Goal: Task Accomplishment & Management: Complete application form

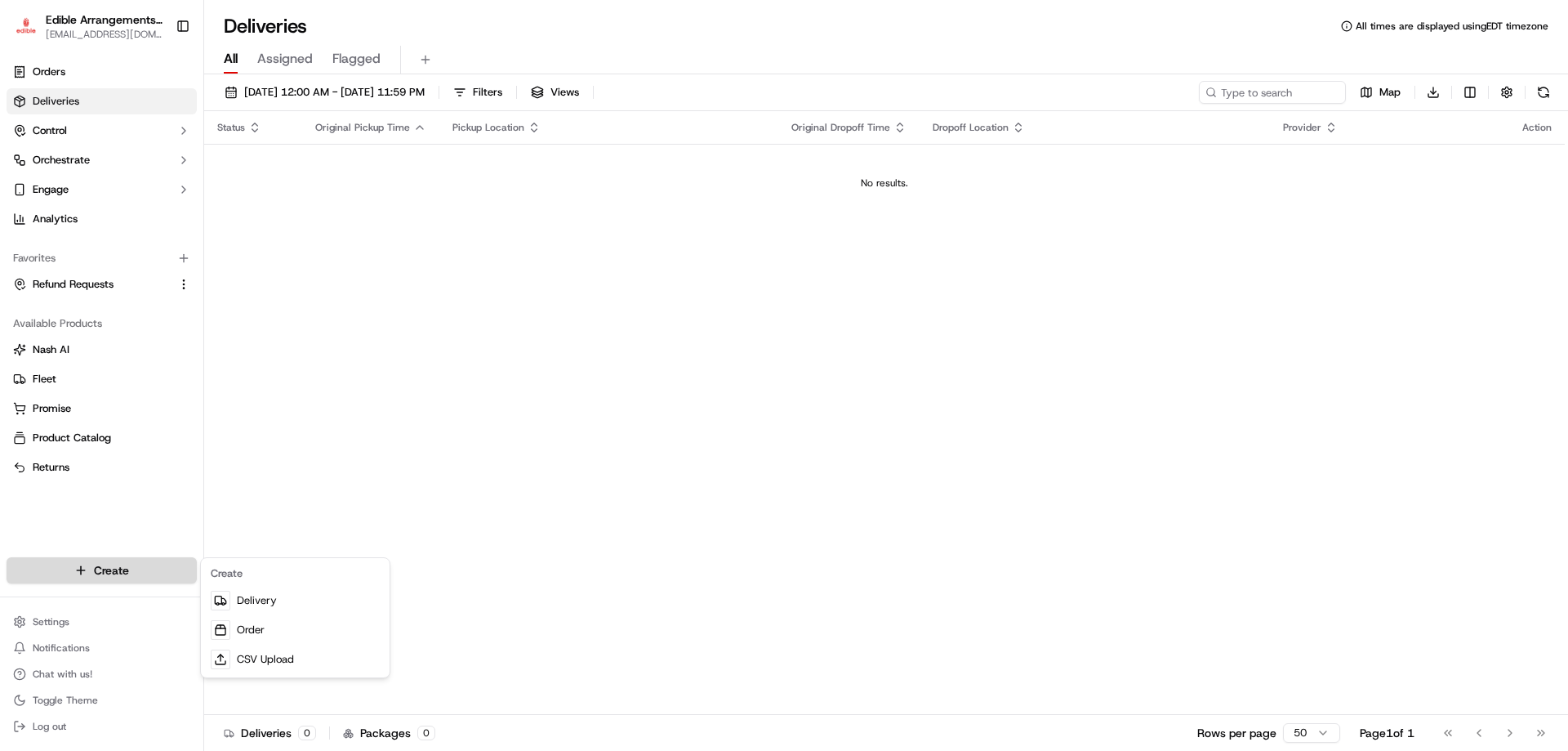
click at [142, 572] on html "Edible Arrangements - [PERSON_NAME][GEOGRAPHIC_DATA] [EMAIL_ADDRESS][DOMAIN_NAM…" at bounding box center [784, 376] width 1568 height 751
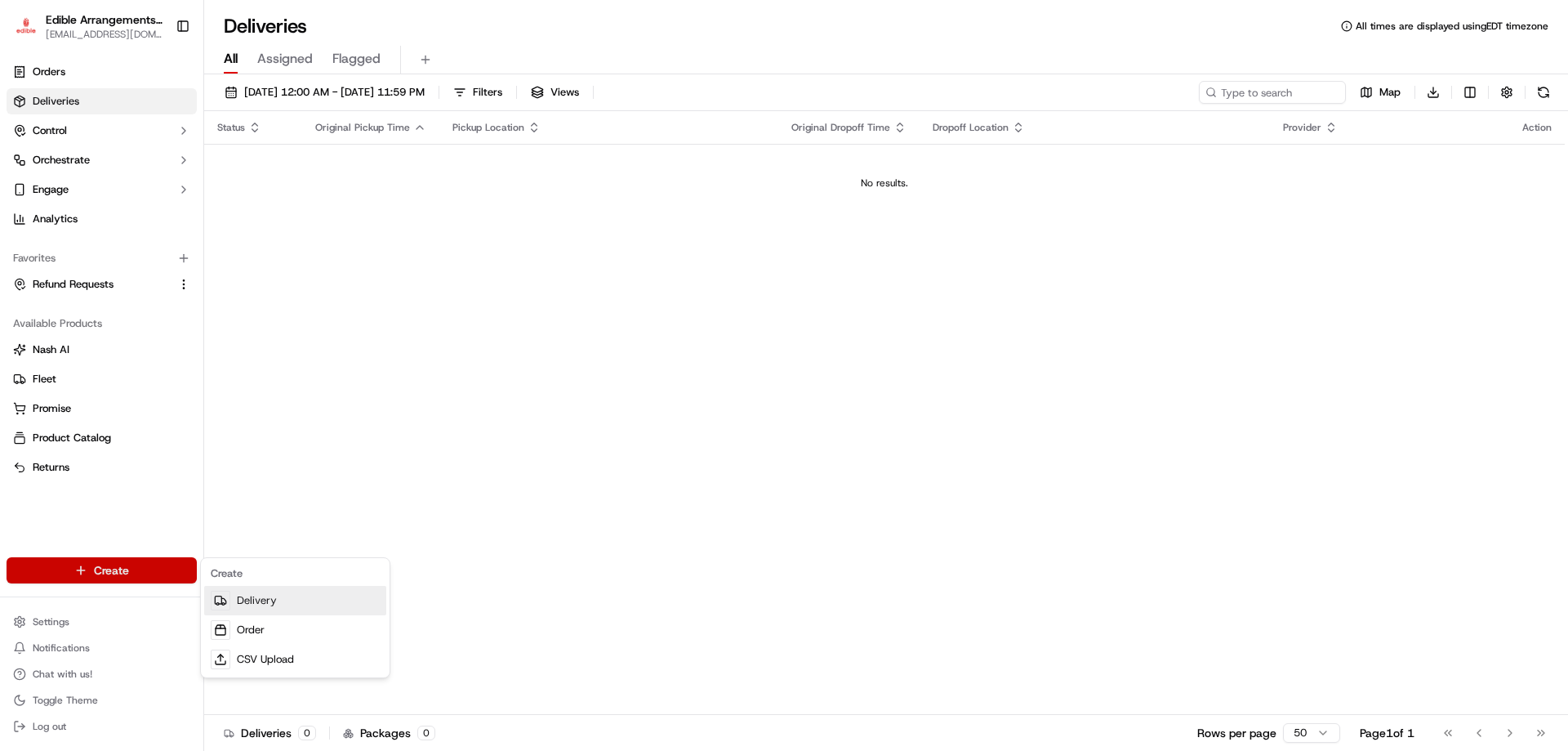
click at [247, 599] on link "Delivery" at bounding box center [295, 601] width 182 height 29
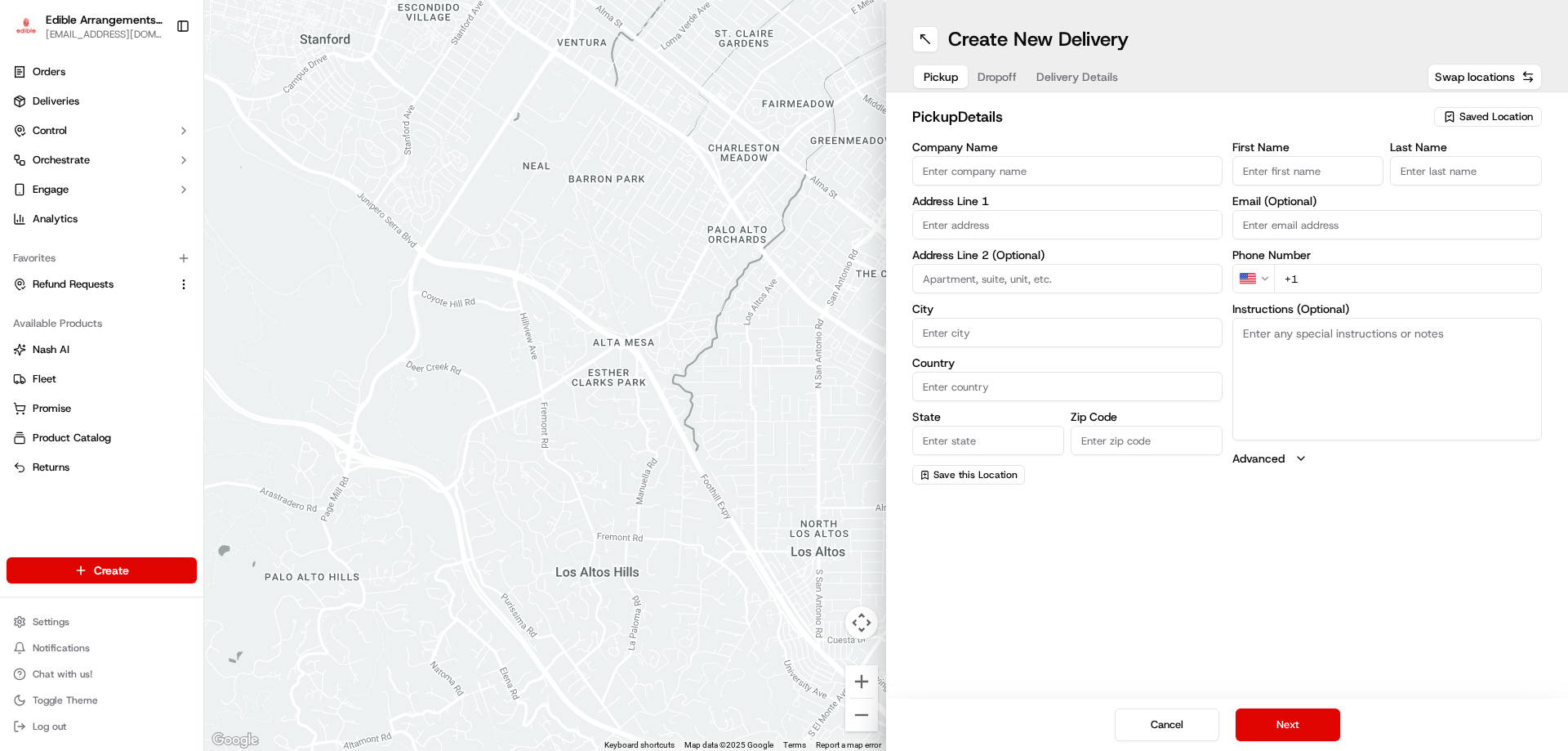
click at [1057, 180] on input "Company Name" at bounding box center [1067, 171] width 310 height 29
type input "edible arrangments"
click at [1007, 230] on input "text" at bounding box center [1067, 224] width 310 height 29
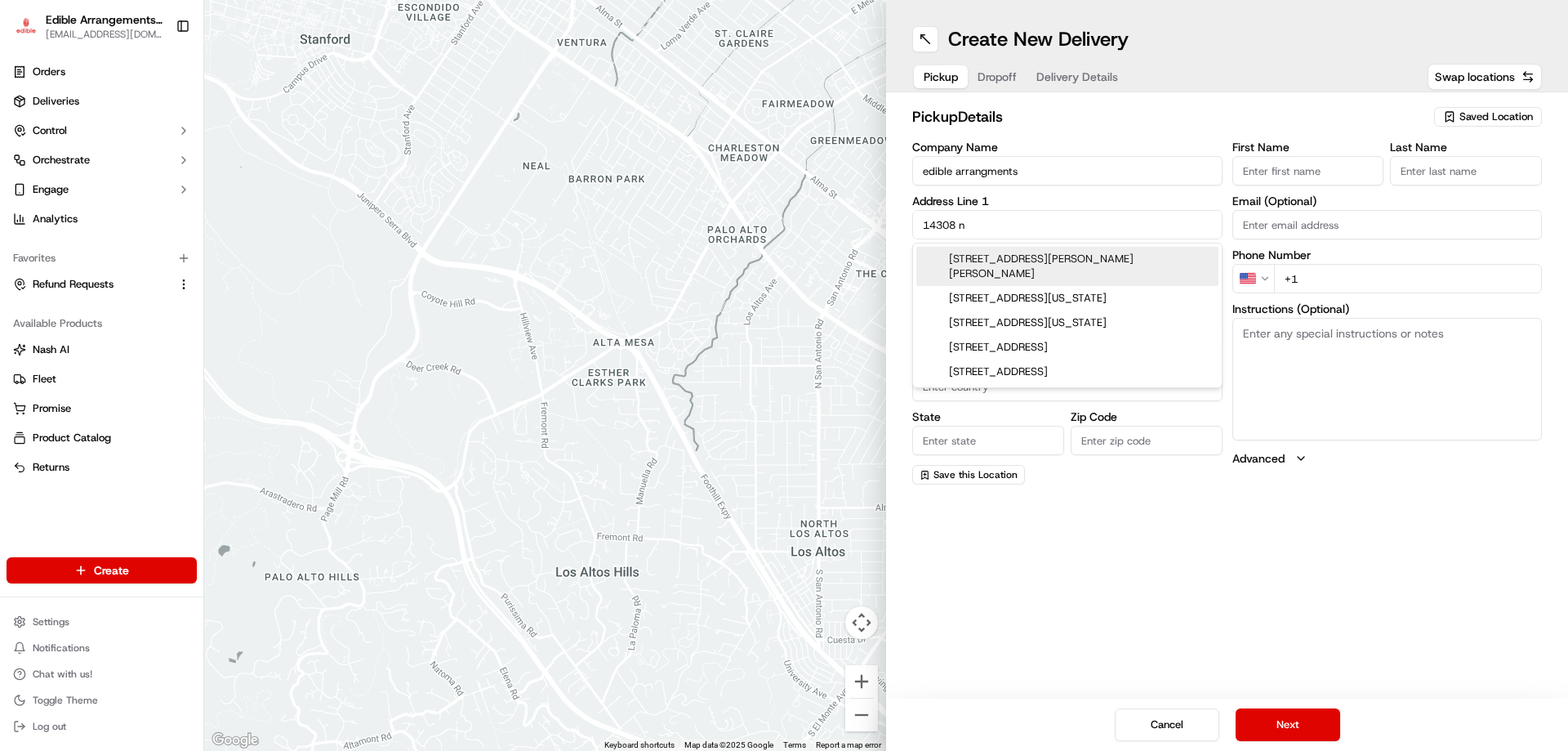
click at [1010, 263] on div "[STREET_ADDRESS][PERSON_NAME][PERSON_NAME]" at bounding box center [1067, 266] width 302 height 39
type input "[STREET_ADDRESS][PERSON_NAME][PERSON_NAME]"
type input "[GEOGRAPHIC_DATA]"
type input "FL"
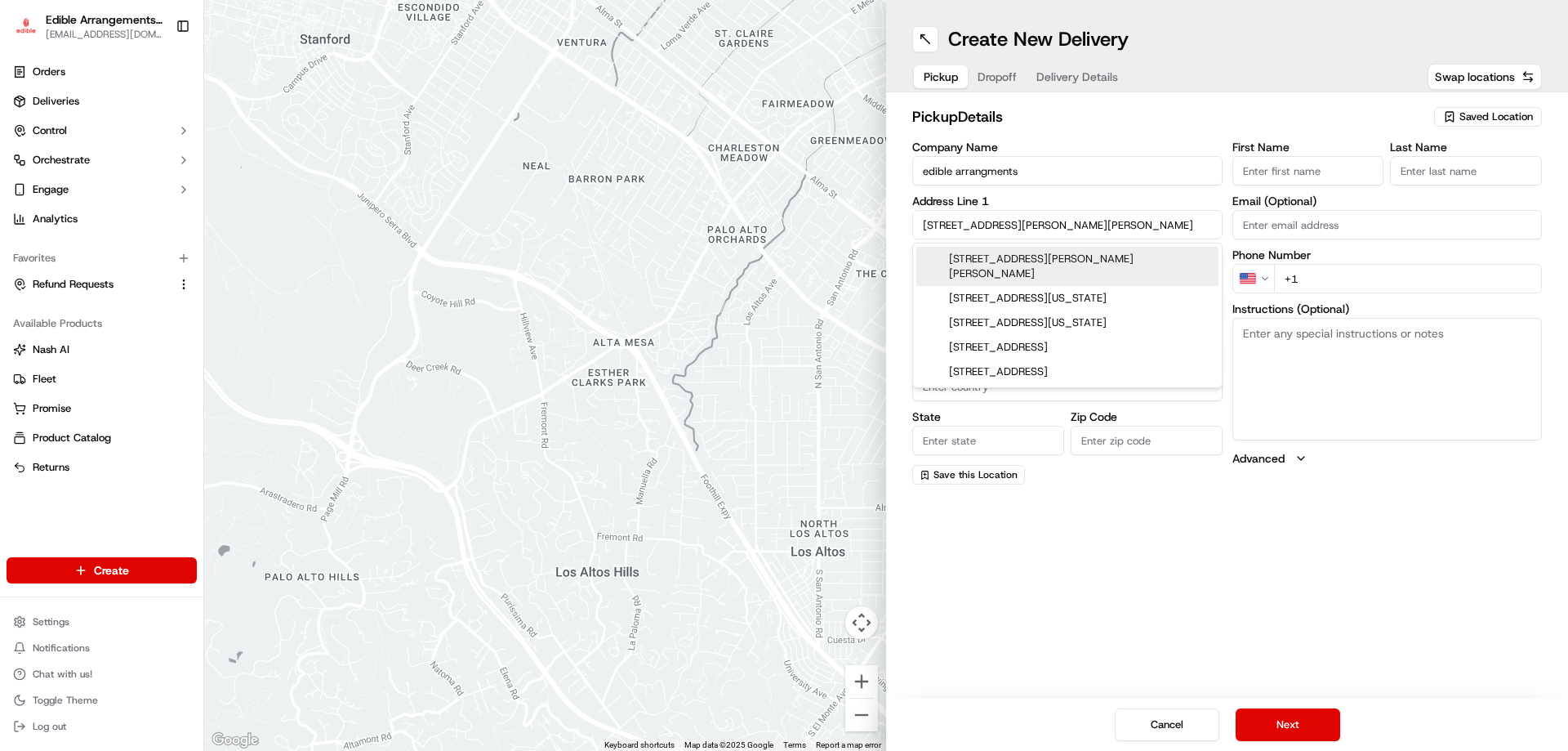
type input "33618"
type input "[STREET_ADDRESS][PERSON_NAME][PERSON_NAME]"
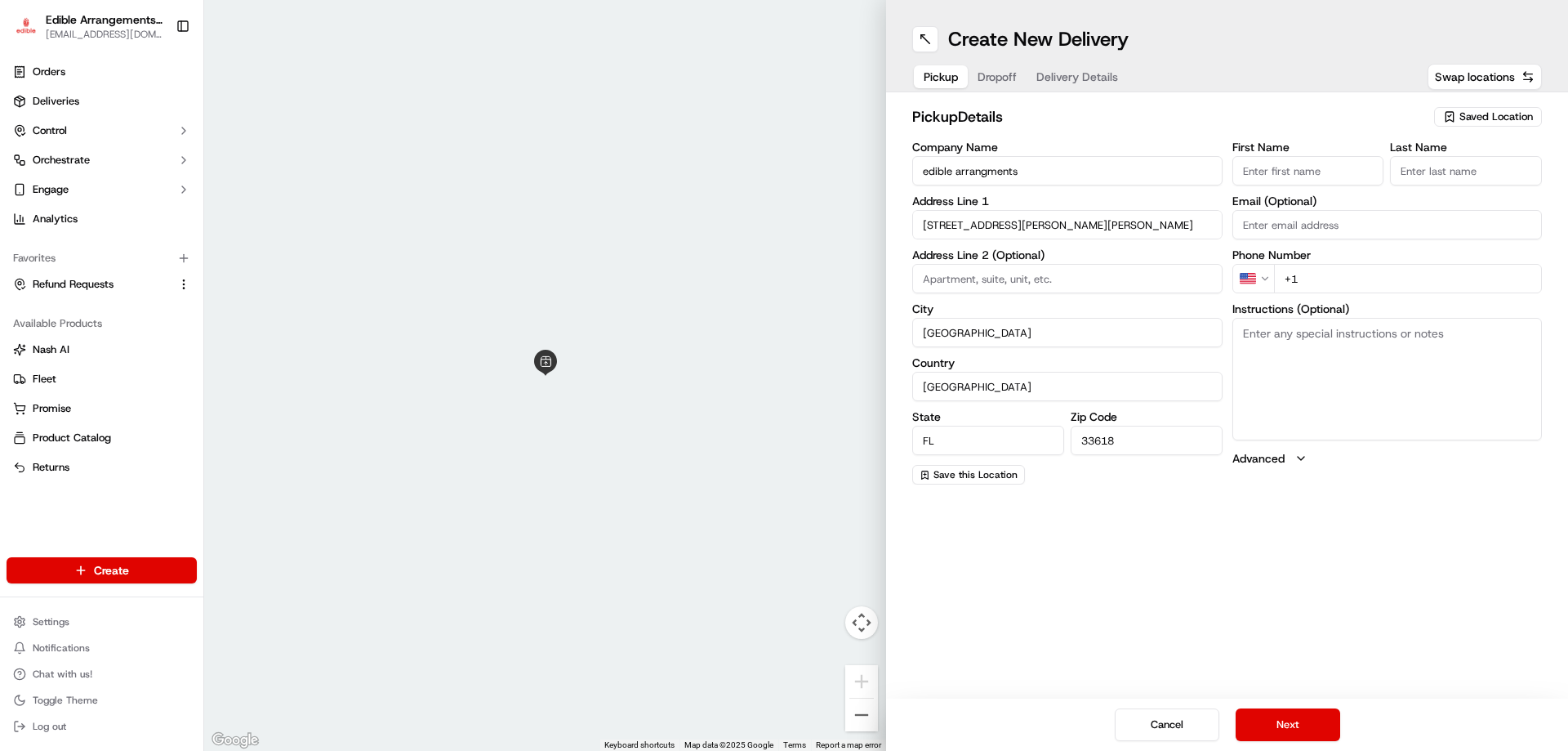
click at [1285, 167] on input "First Name" at bounding box center [1308, 171] width 152 height 29
type input "[PERSON_NAME]"
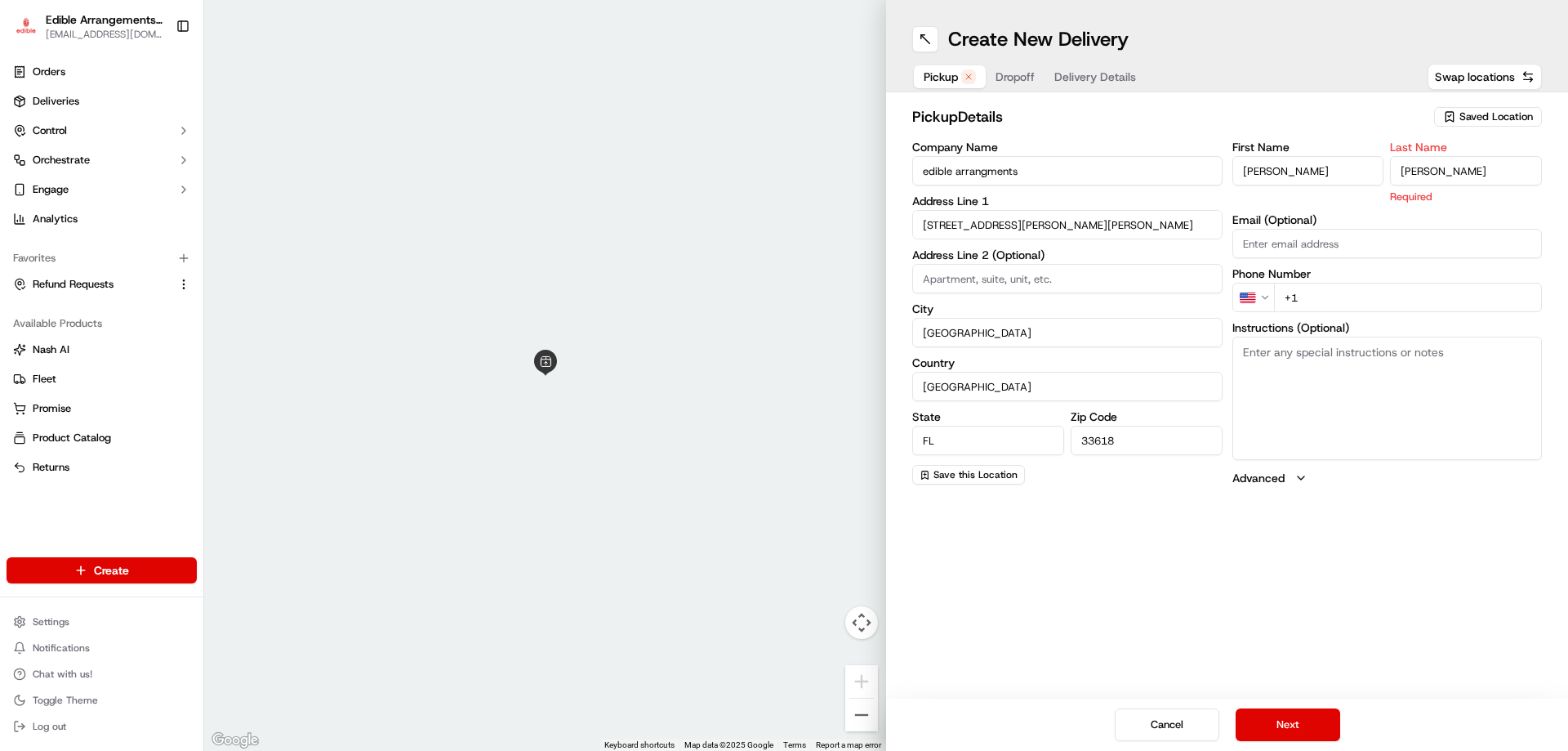
type input "[PERSON_NAME]"
click at [1177, 599] on div "Create New Delivery Pickup Dropoff Delivery Details Swap locations pickup Detai…" at bounding box center [1226, 376] width 682 height 751
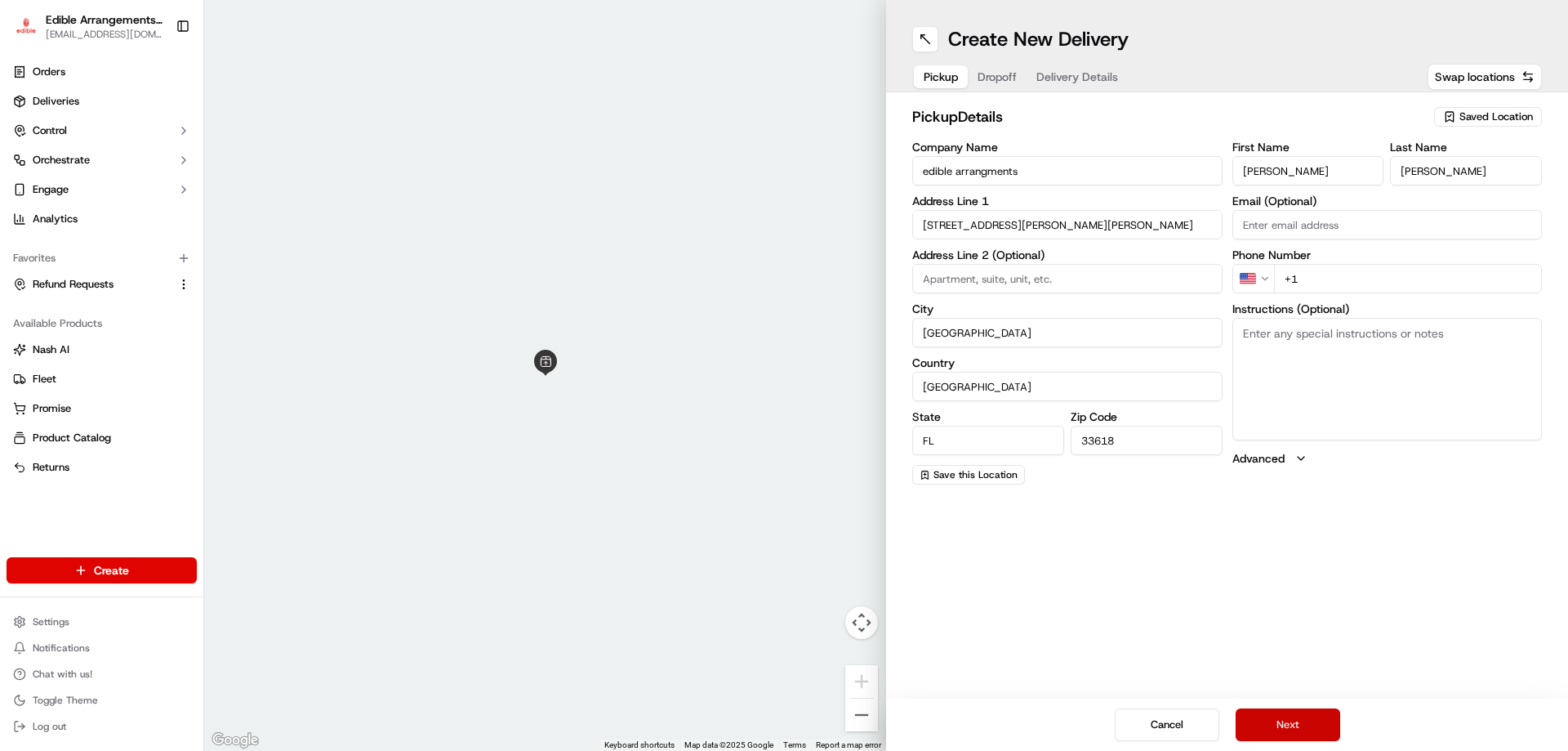
click at [1286, 720] on button "Next" at bounding box center [1289, 725] width 105 height 33
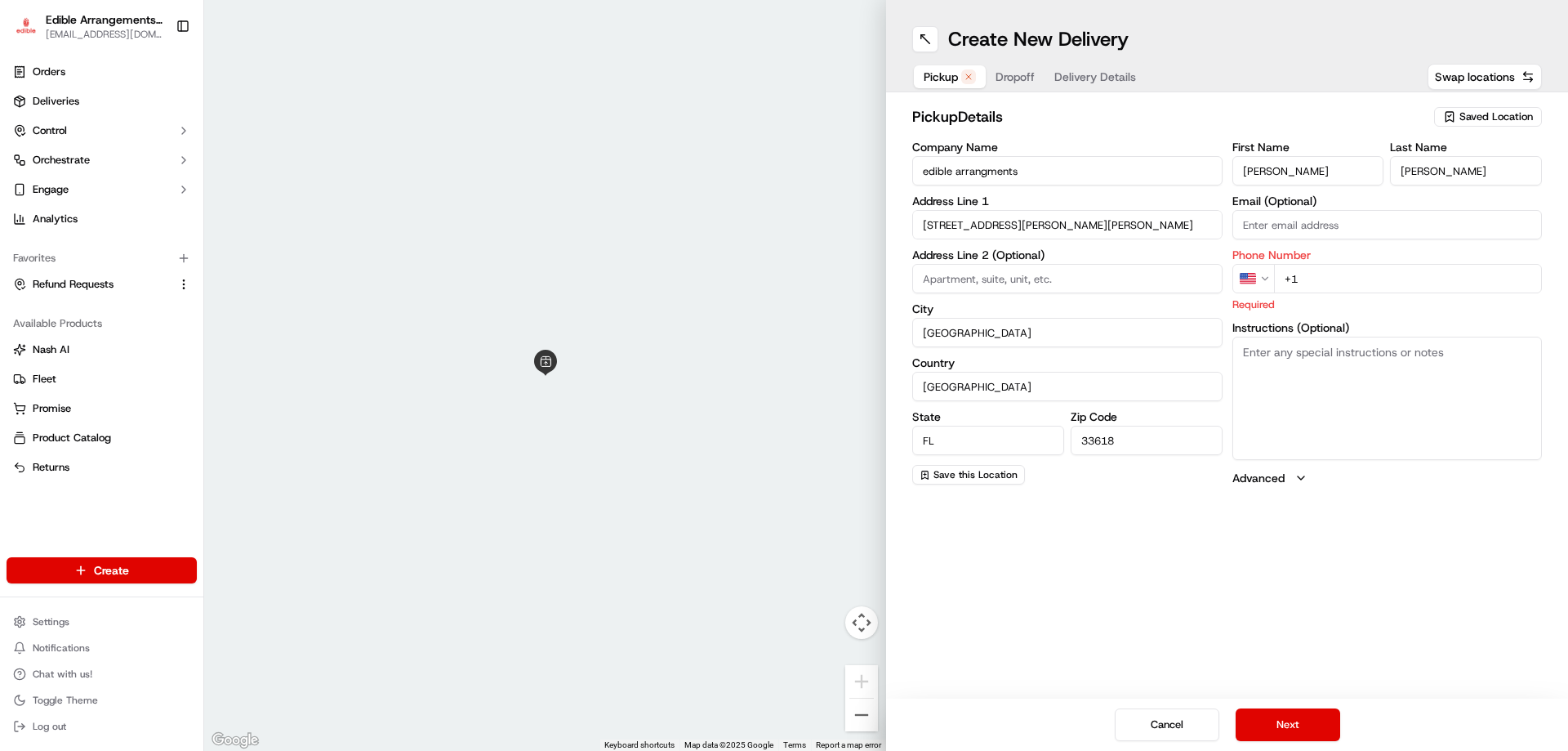
click at [1328, 264] on input "+1" at bounding box center [1408, 278] width 269 height 29
type input "[PHONE_NUMBER]"
click at [1303, 734] on button "Next" at bounding box center [1289, 725] width 105 height 33
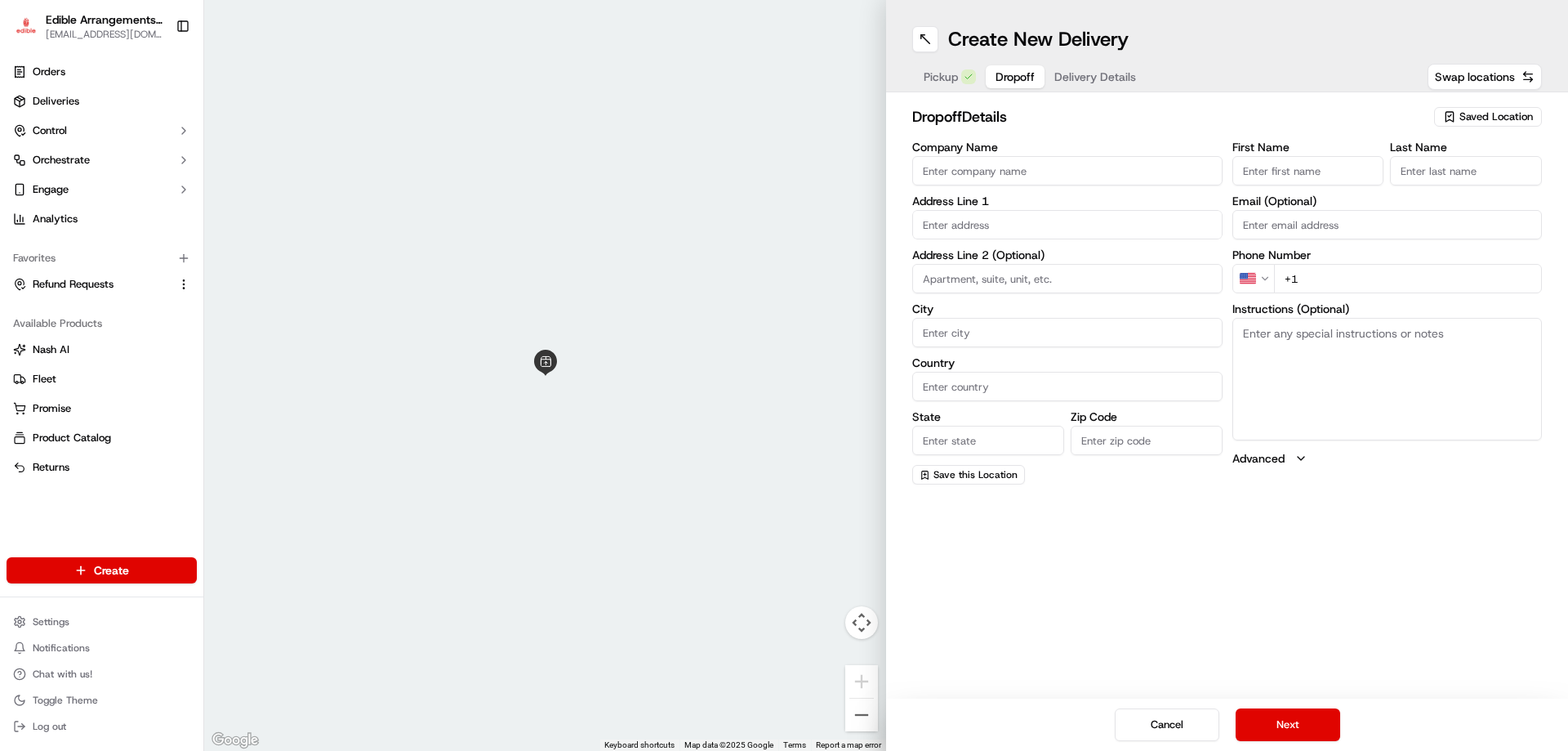
click at [974, 174] on input "Company Name" at bounding box center [1067, 171] width 310 height 29
click at [949, 217] on div "Company Name Address Line 1 Address Line 2 (Optional) City Country State Zip Co…" at bounding box center [1067, 313] width 310 height 343
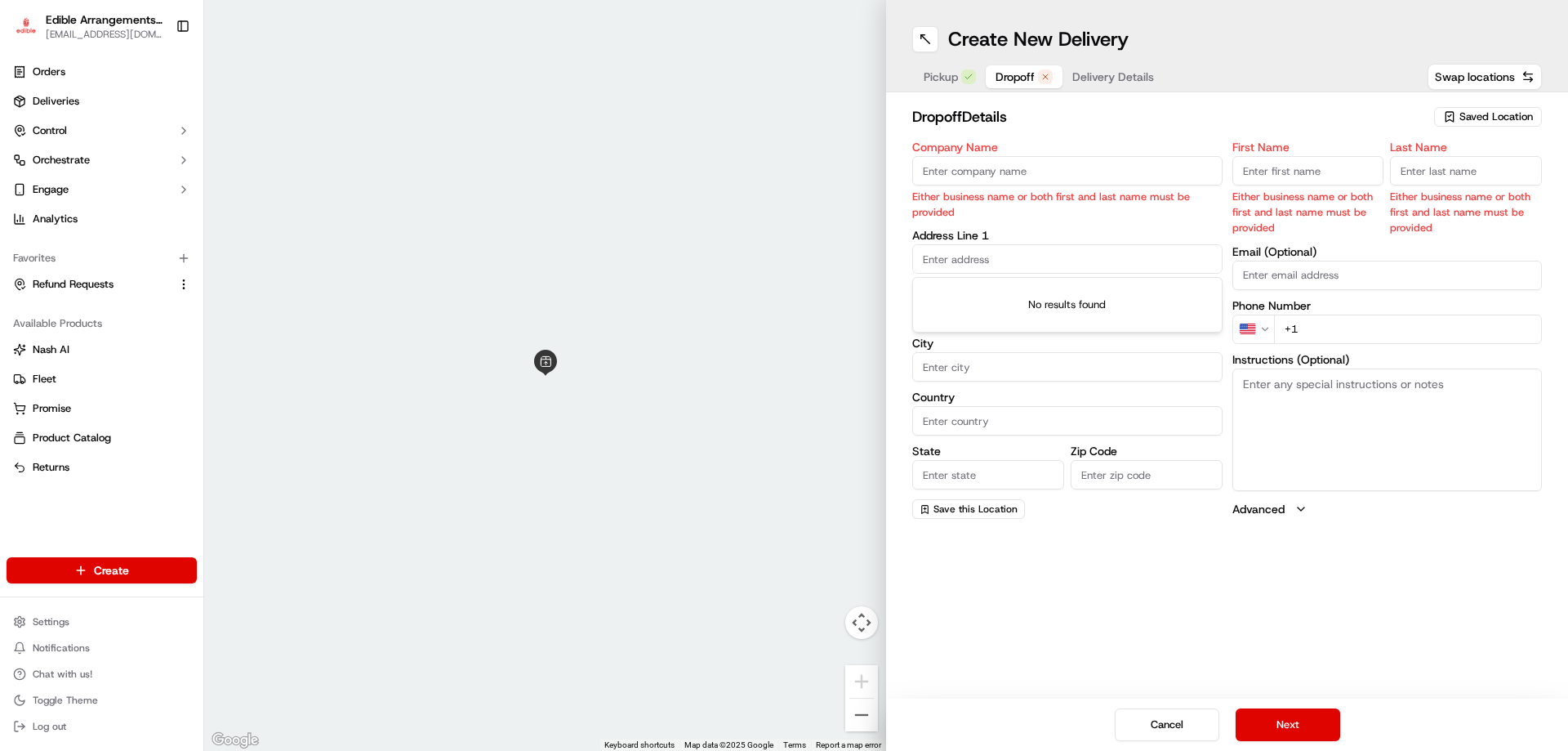
click at [954, 259] on input "text" at bounding box center [1067, 259] width 310 height 29
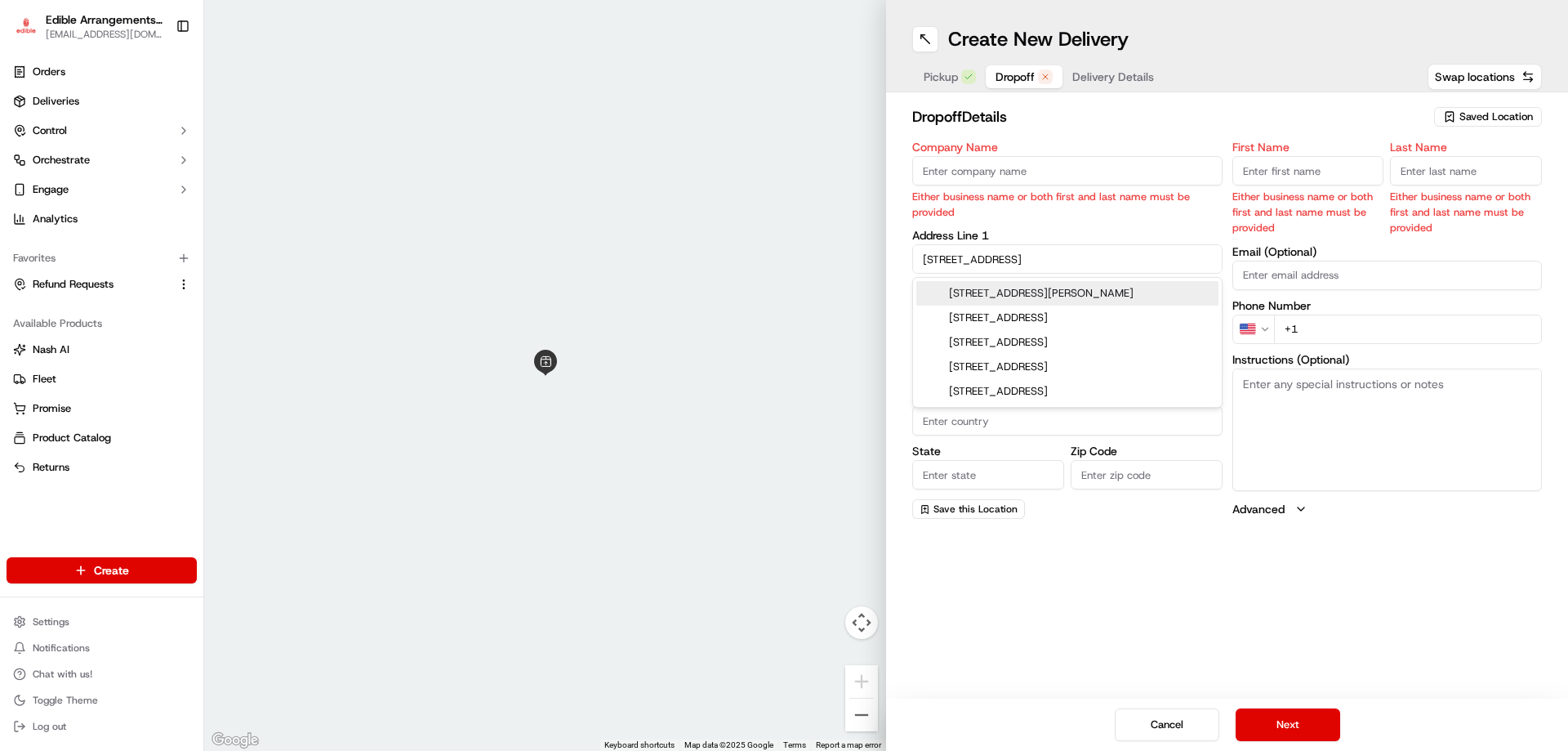
type input "[STREET_ADDRESS]"
click at [1070, 210] on p "Either business name or both first and last name must be provided" at bounding box center [1067, 204] width 310 height 31
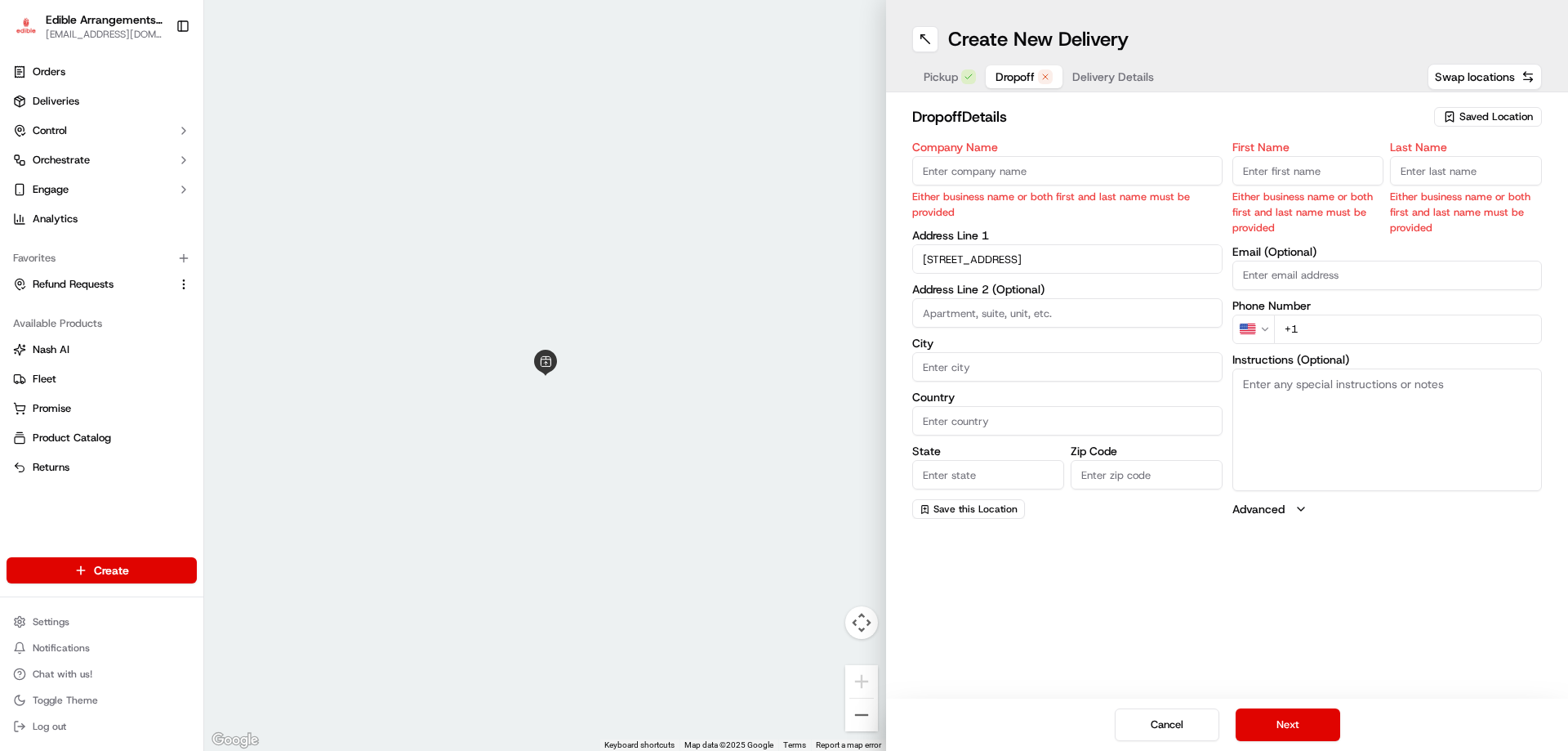
click at [969, 368] on input "City" at bounding box center [1067, 367] width 310 height 29
type input "[GEOGRAPHIC_DATA]"
click at [959, 421] on input "Country" at bounding box center [1067, 420] width 310 height 29
type input "usa"
click at [959, 473] on input "State" at bounding box center [988, 474] width 152 height 29
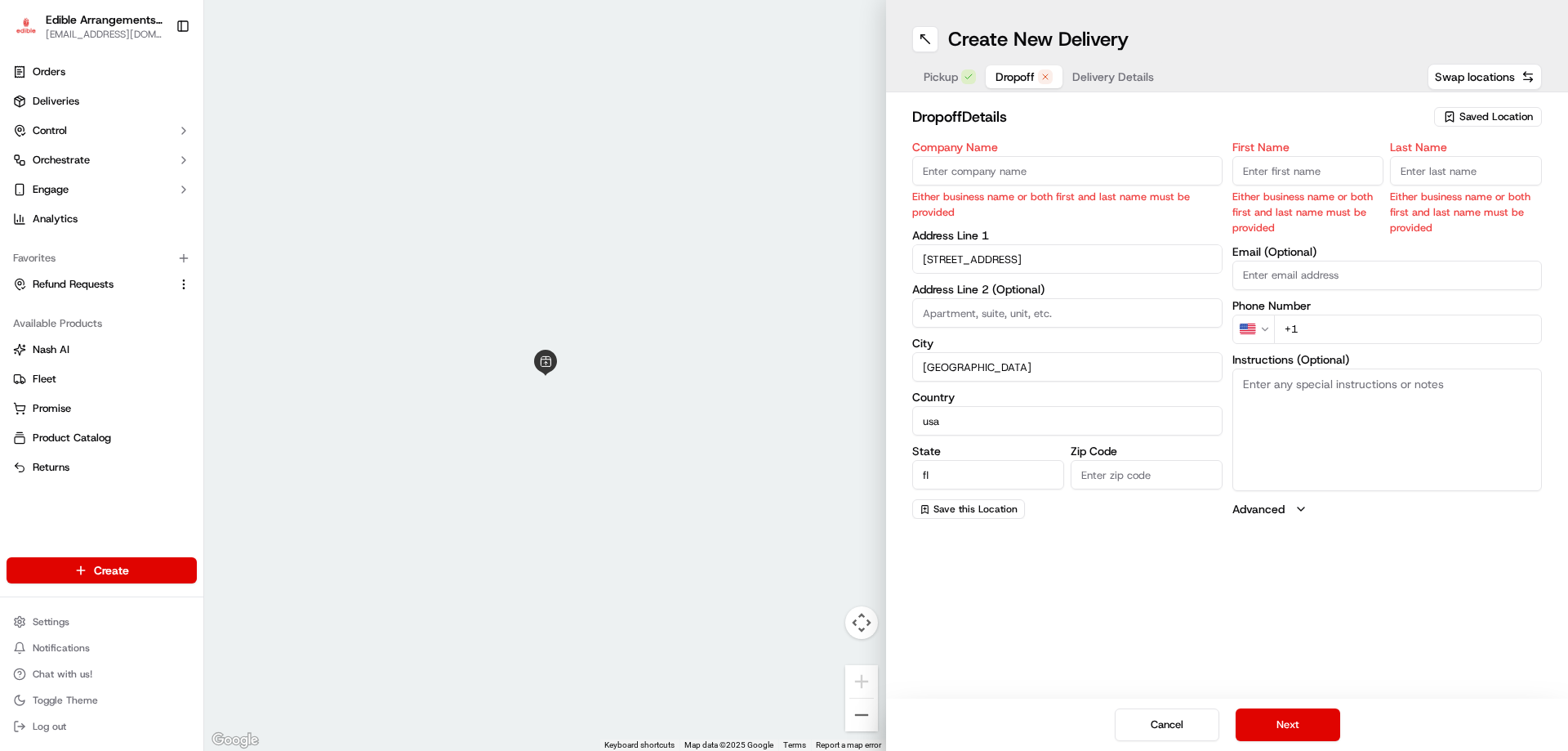
type input "fl"
type input "33713"
click at [1315, 170] on input "First Name" at bounding box center [1308, 171] width 152 height 29
type input "[PERSON_NAME]"
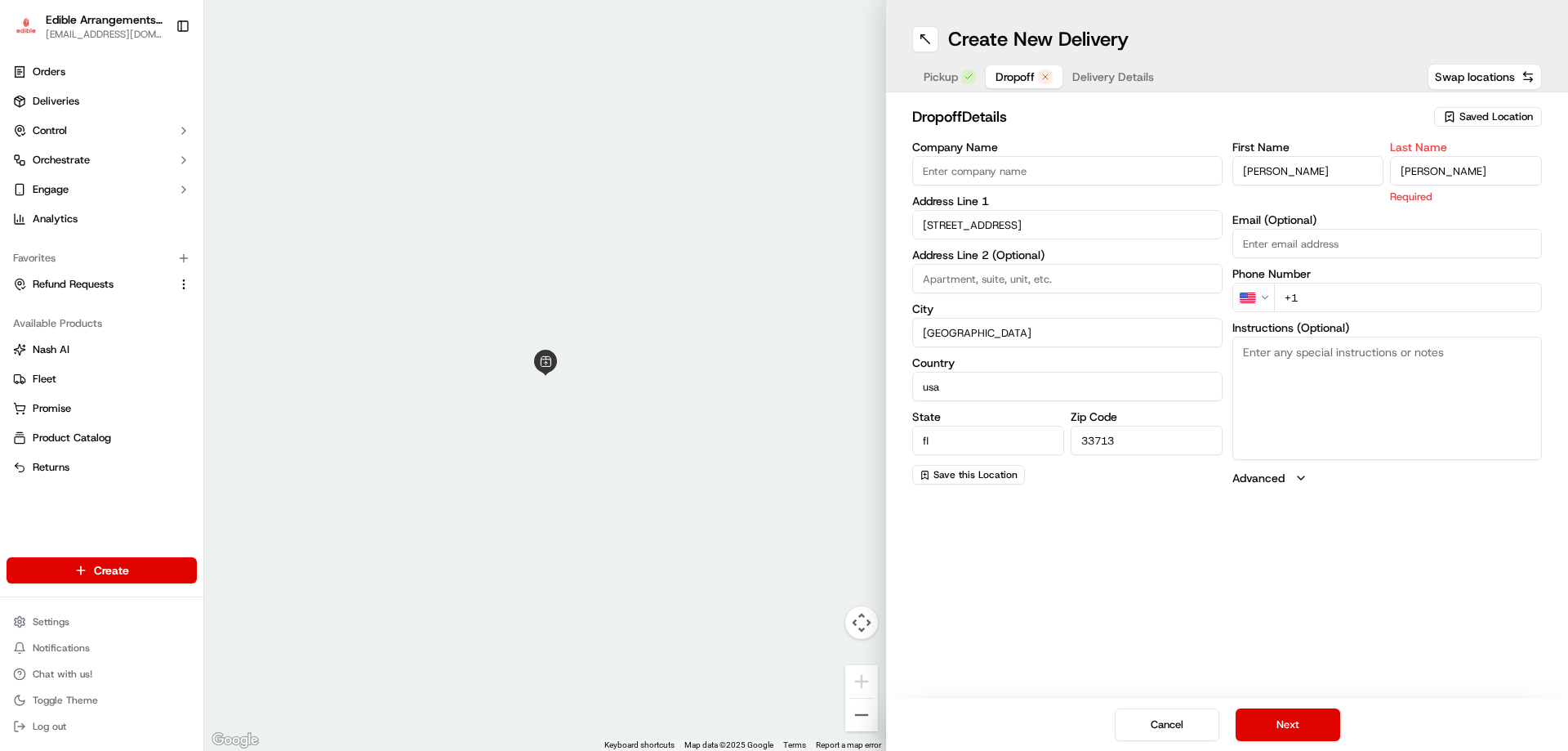
type input "[PERSON_NAME]"
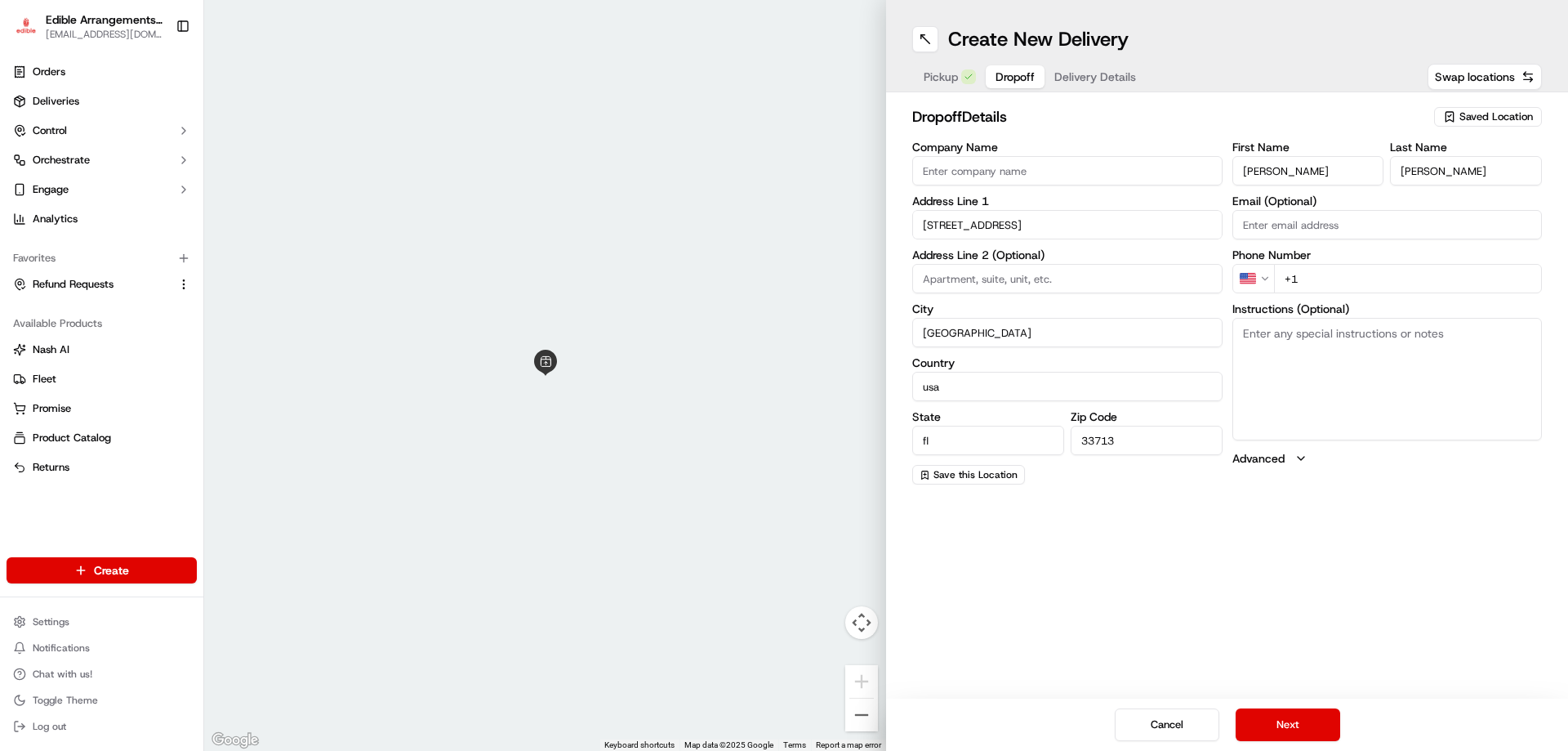
click at [1331, 302] on div "First Name [PERSON_NAME] Last Name [PERSON_NAME] Email (Optional) Phone Number …" at bounding box center [1388, 313] width 310 height 343
type input "[PHONE_NUMBER]"
click at [1285, 726] on button "Next" at bounding box center [1289, 725] width 105 height 33
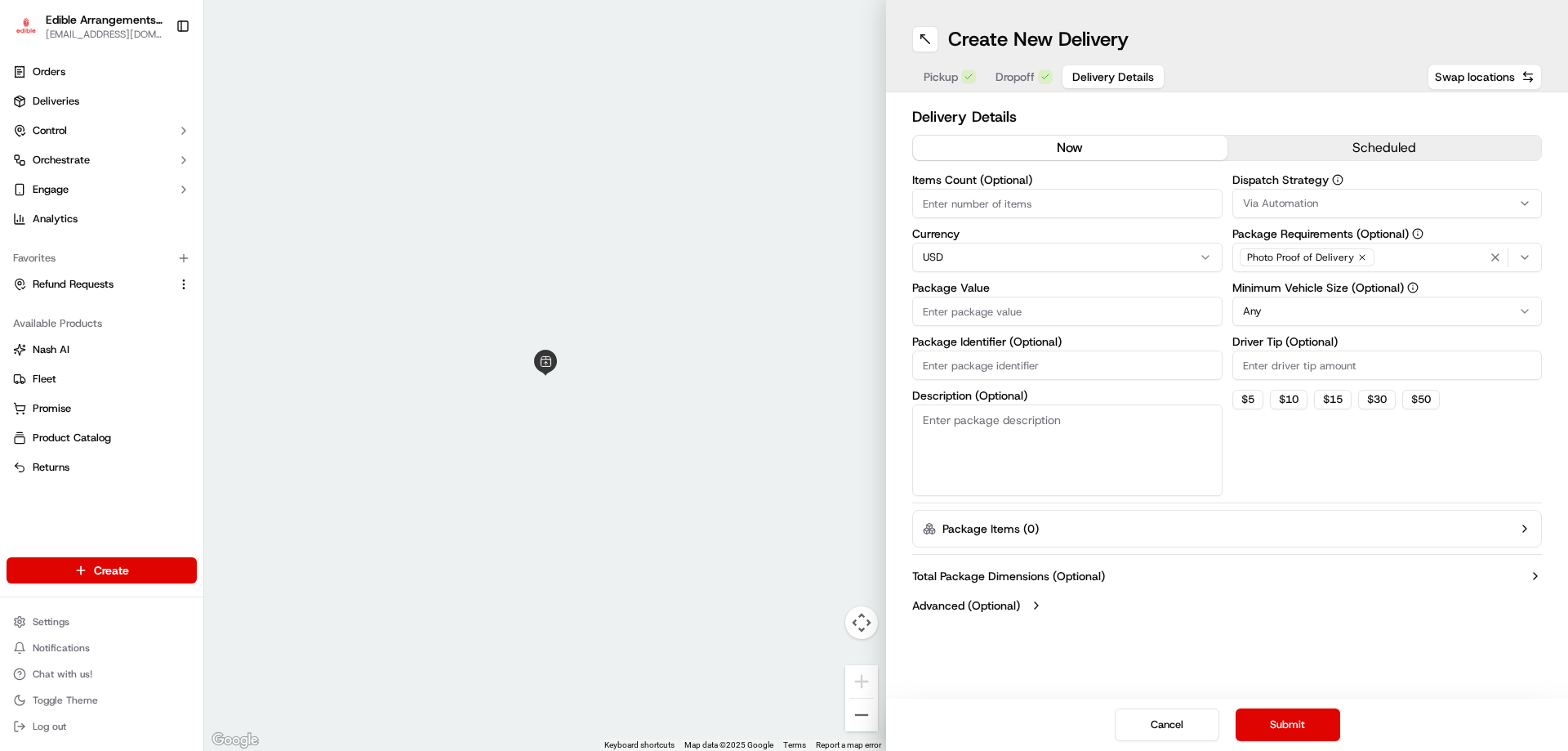
click at [963, 205] on input "Items Count (Optional)" at bounding box center [1067, 203] width 310 height 29
type input "1"
click at [971, 309] on input "Package Value" at bounding box center [1067, 311] width 310 height 29
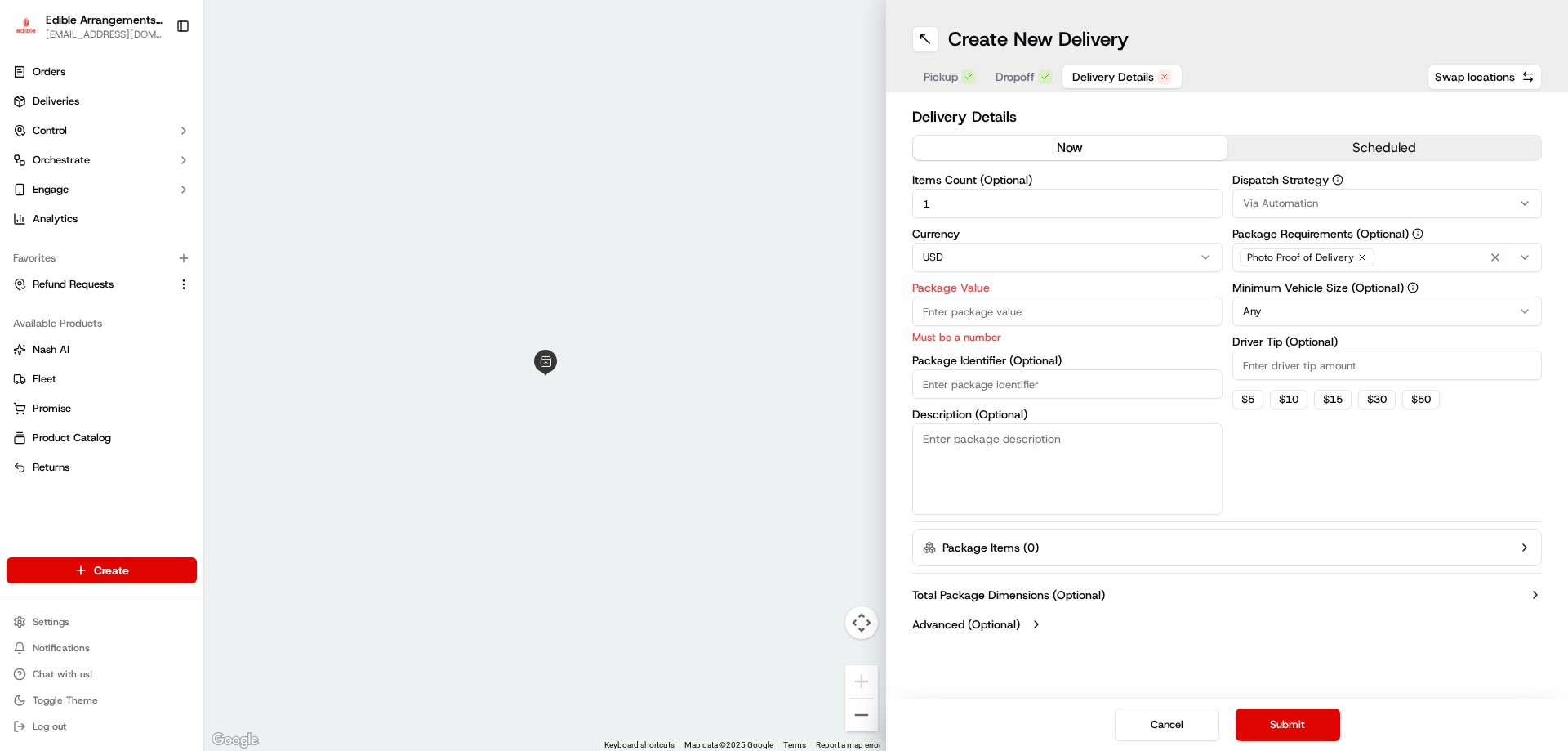
click at [1269, 602] on button "Total Package Dimensions (Optional)" at bounding box center [1226, 594] width 630 height 16
click at [979, 310] on input "Package Value" at bounding box center [1067, 311] width 310 height 29
type input "115.54"
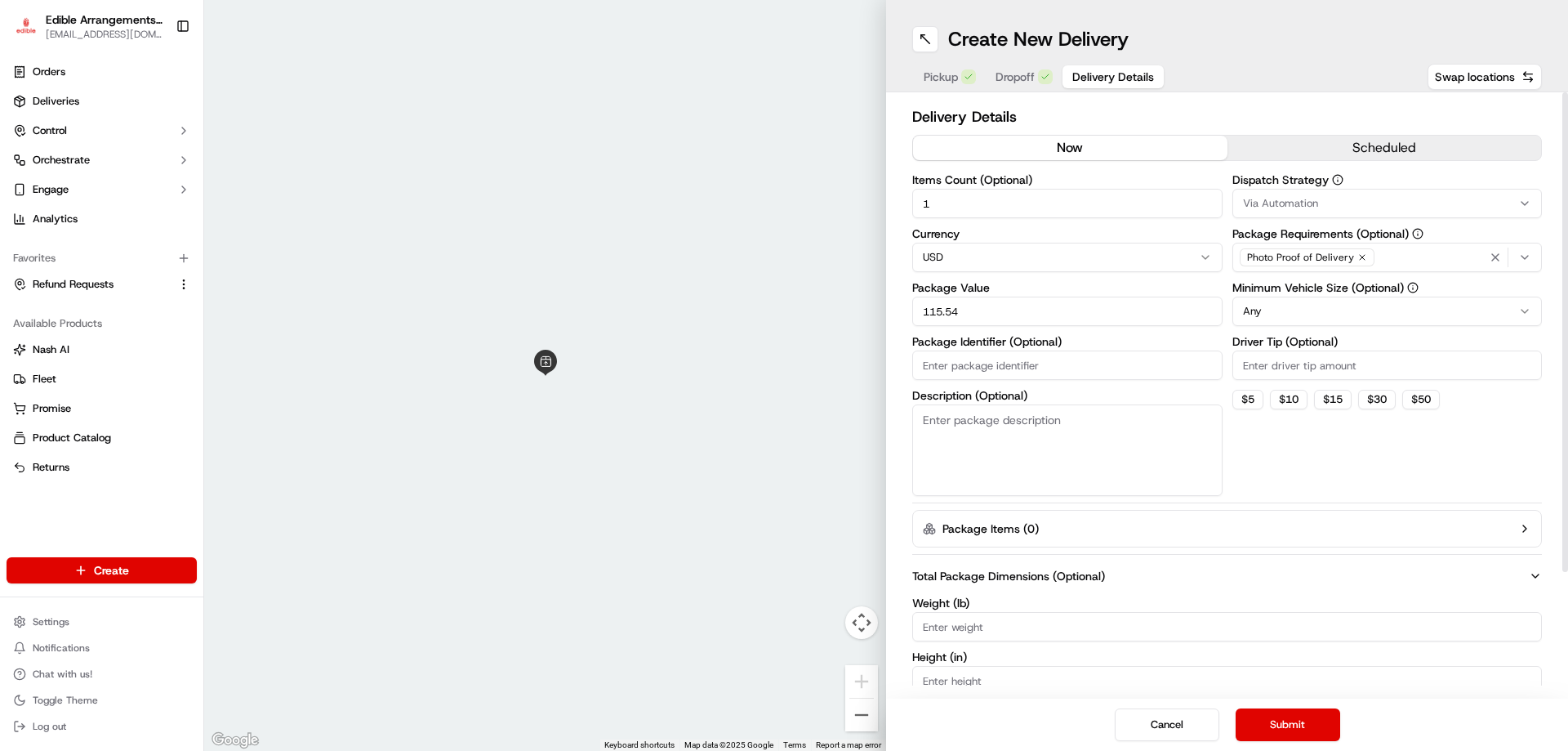
click at [1286, 446] on div "Dispatch Strategy Via Automation Package Requirements (Optional) Photo Proof of…" at bounding box center [1388, 335] width 310 height 322
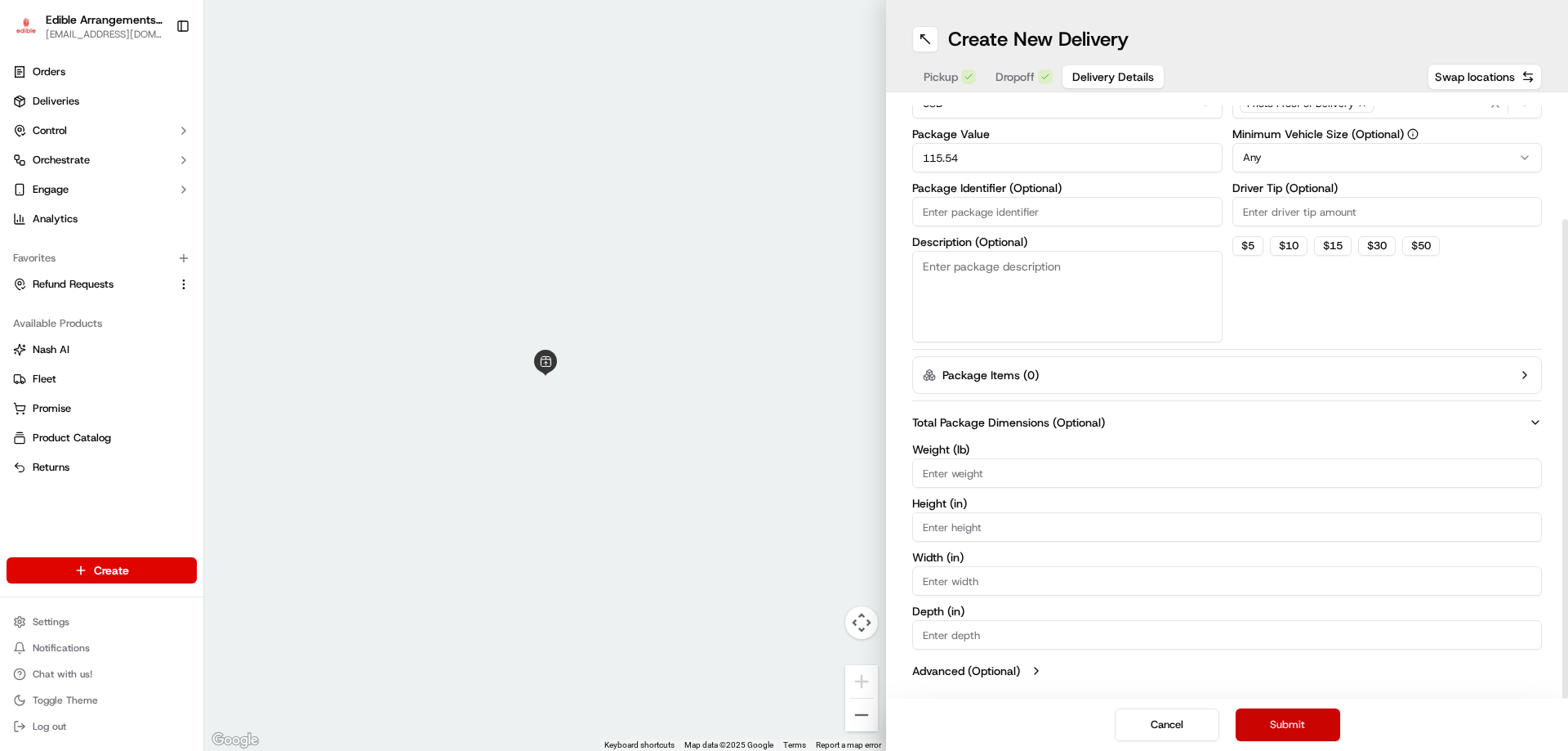
click at [1272, 730] on button "Submit" at bounding box center [1289, 725] width 105 height 33
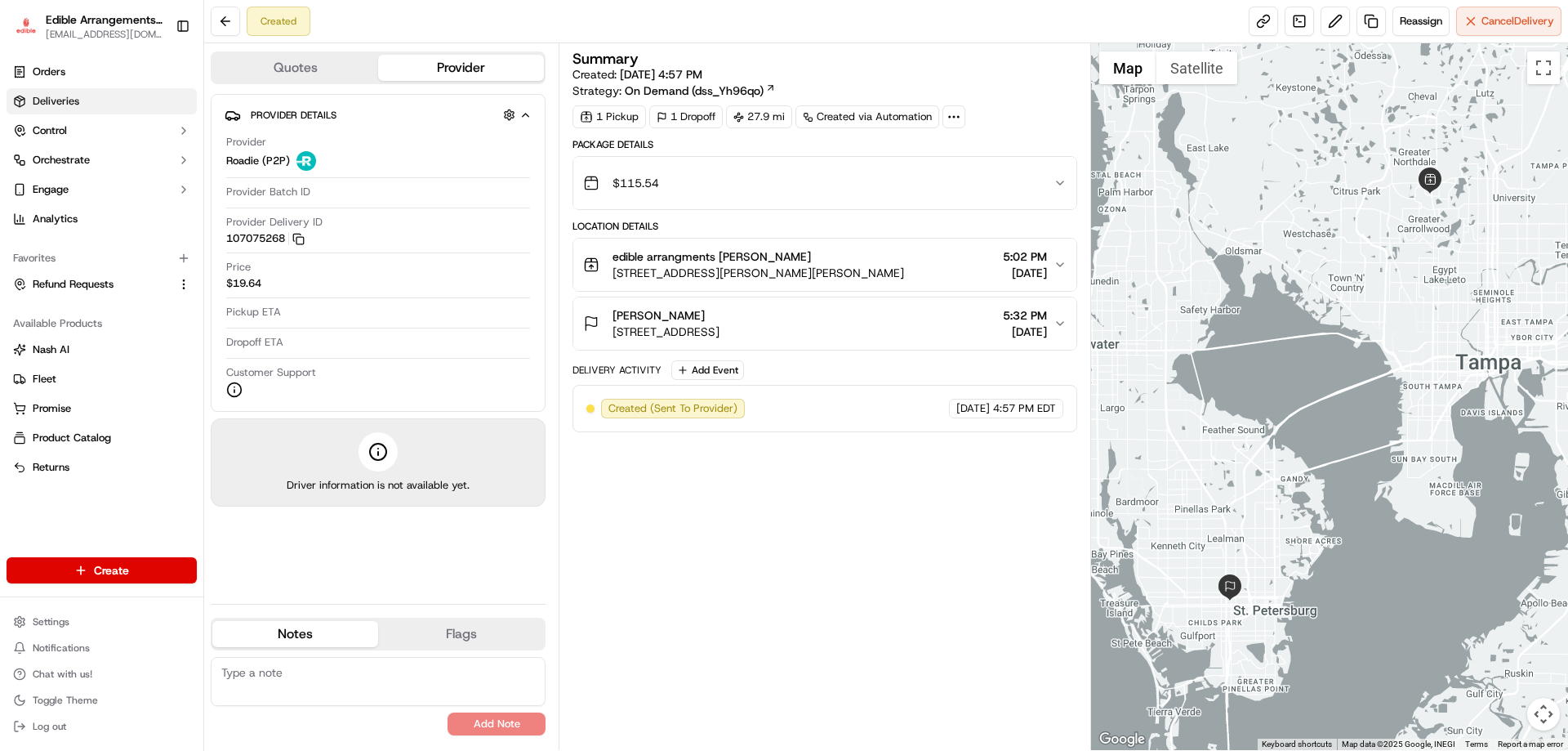
click at [69, 109] on link "Deliveries" at bounding box center [102, 101] width 190 height 26
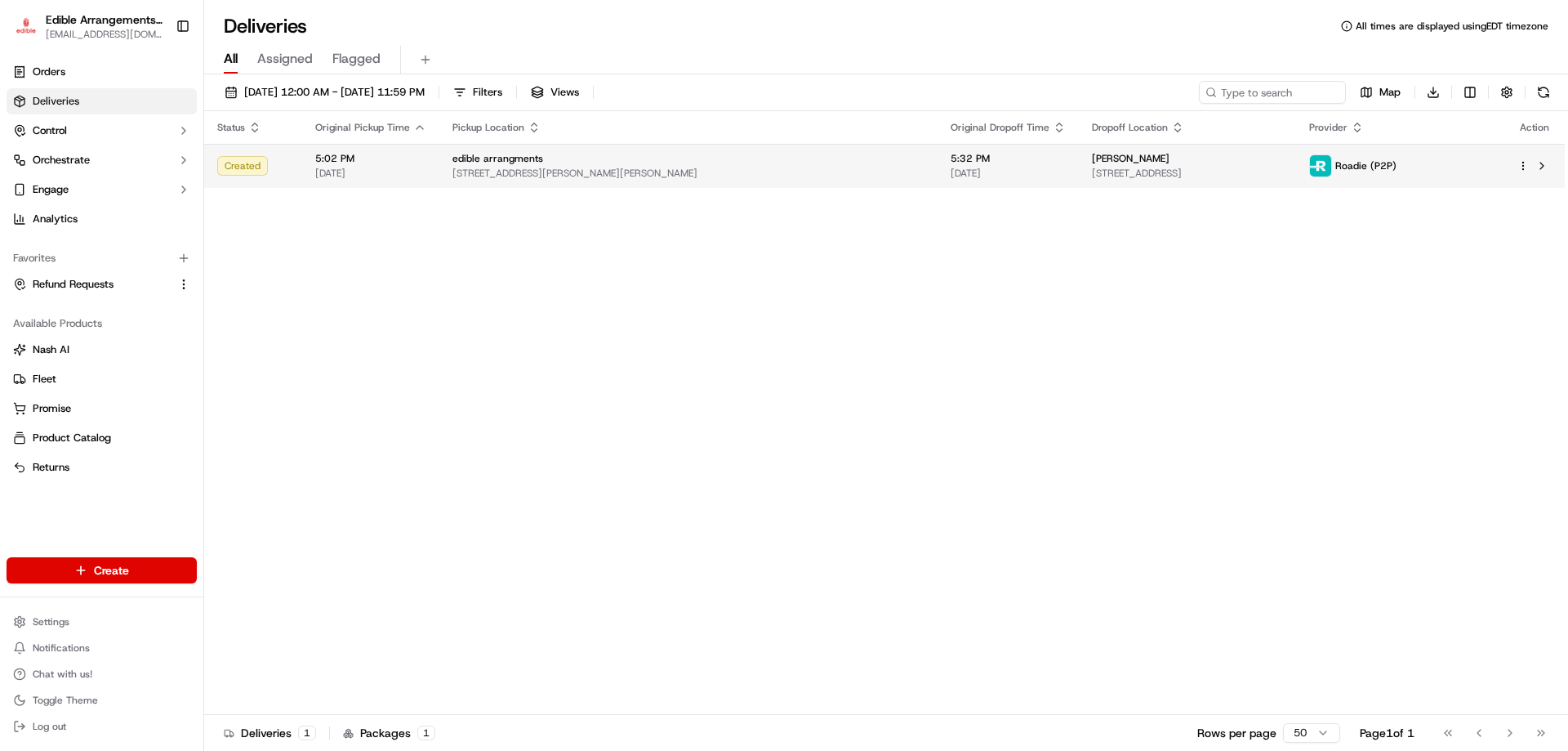
click at [1520, 164] on html "Edible Arrangements - [PERSON_NAME][GEOGRAPHIC_DATA] [EMAIL_ADDRESS][DOMAIN_NAM…" at bounding box center [784, 376] width 1568 height 751
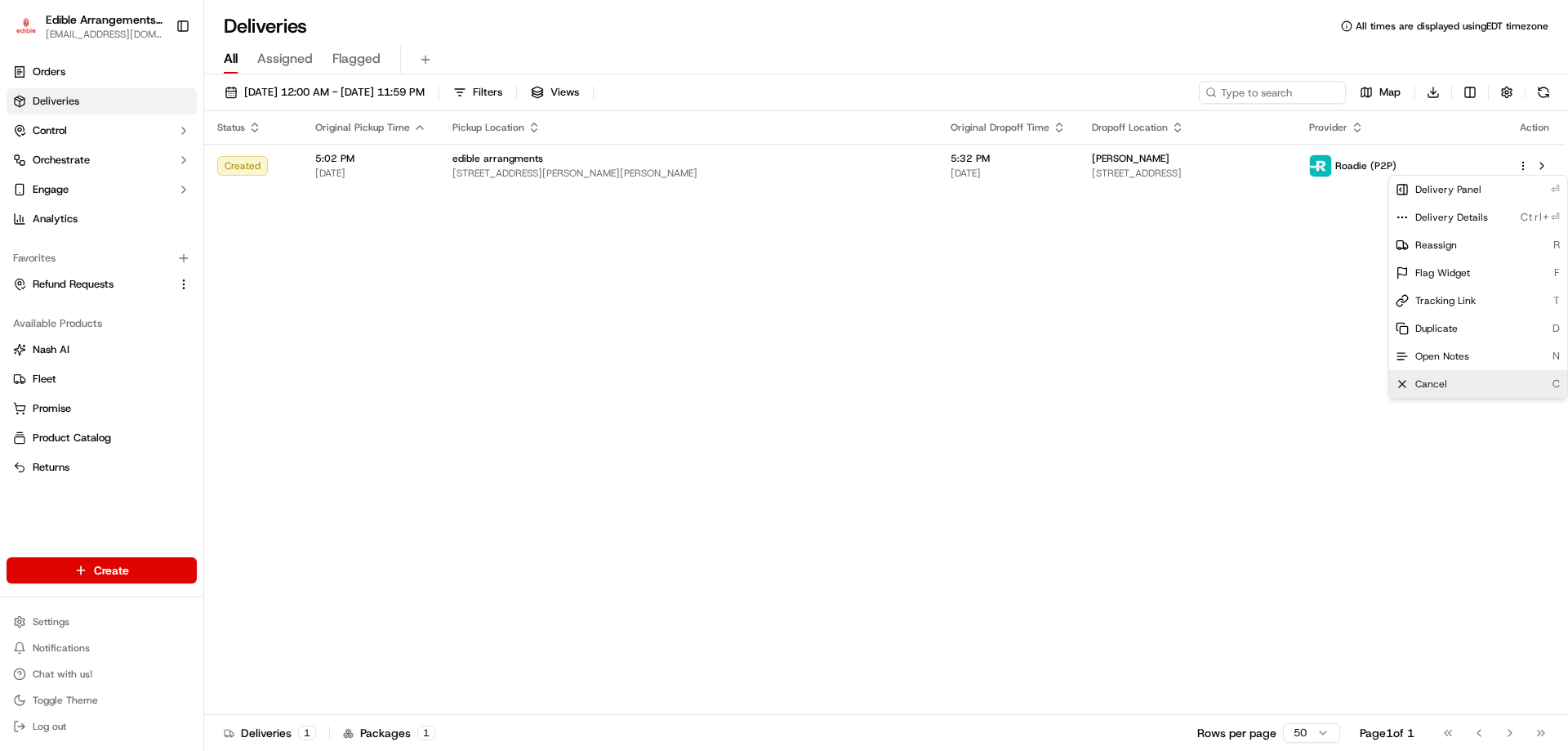
click at [1444, 389] on span "Cancel" at bounding box center [1431, 383] width 32 height 13
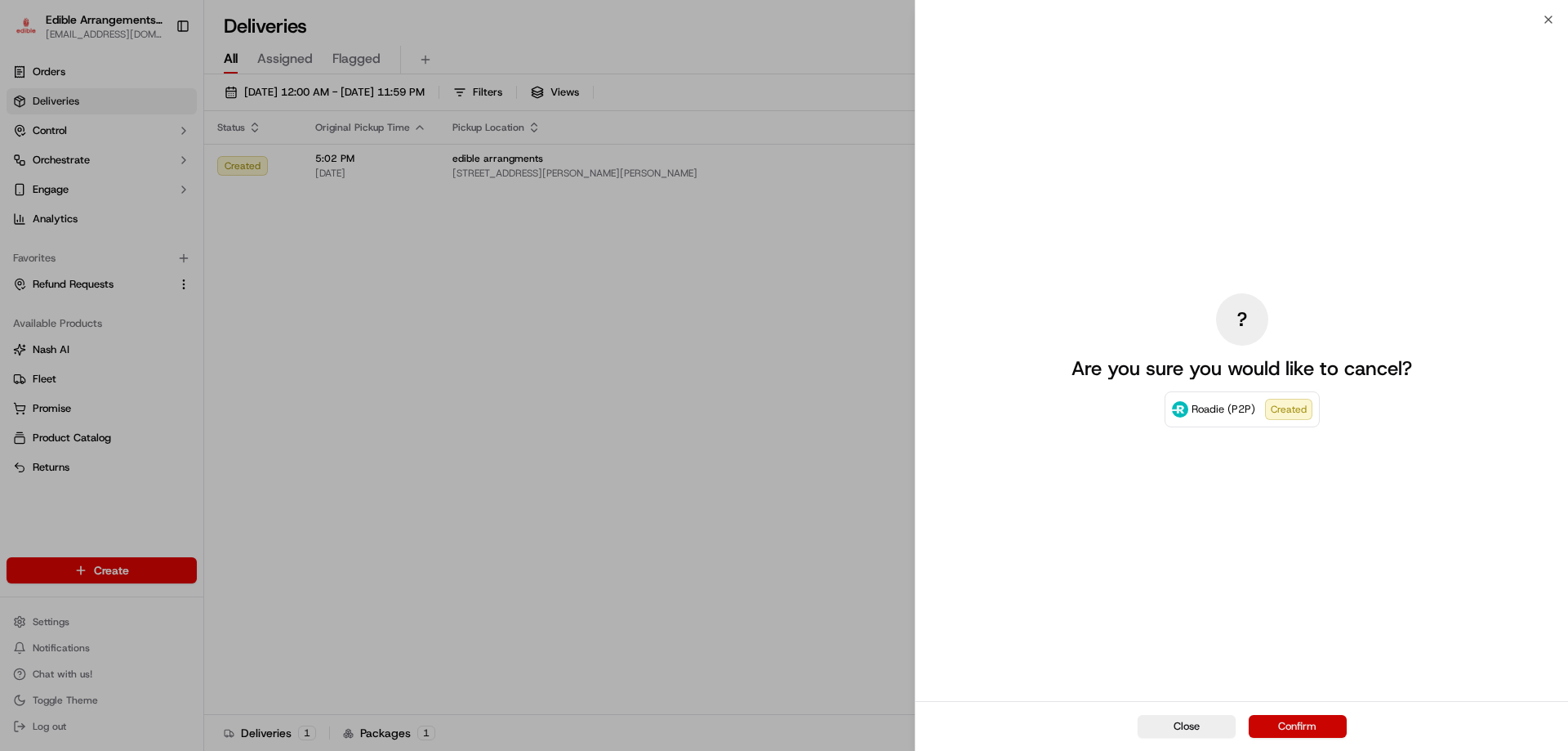
click at [1318, 733] on button "Confirm" at bounding box center [1297, 727] width 98 height 23
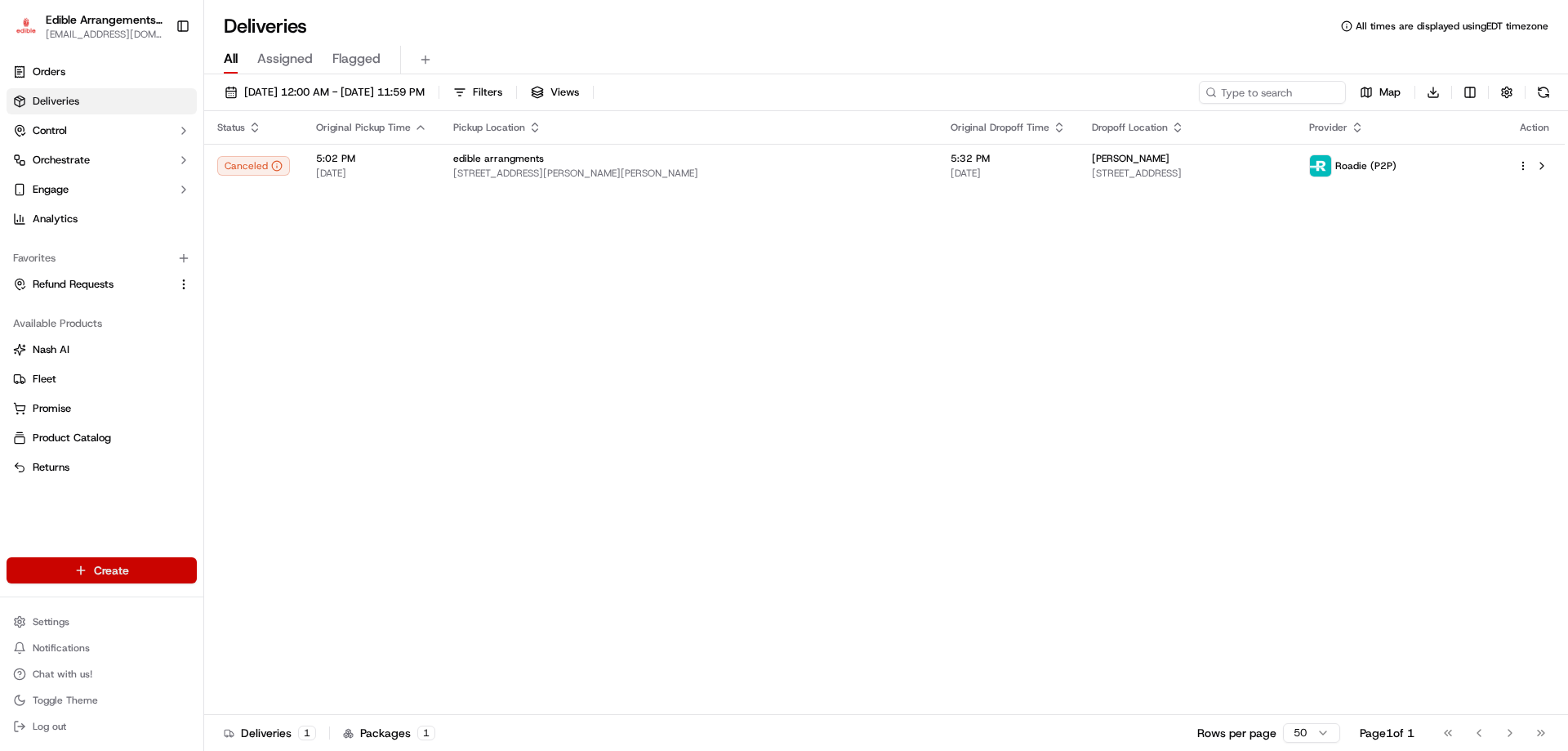
click at [126, 567] on html "Edible Arrangements - [PERSON_NAME][GEOGRAPHIC_DATA] [EMAIL_ADDRESS][DOMAIN_NAM…" at bounding box center [784, 376] width 1568 height 751
click at [323, 602] on link "Delivery" at bounding box center [295, 601] width 182 height 29
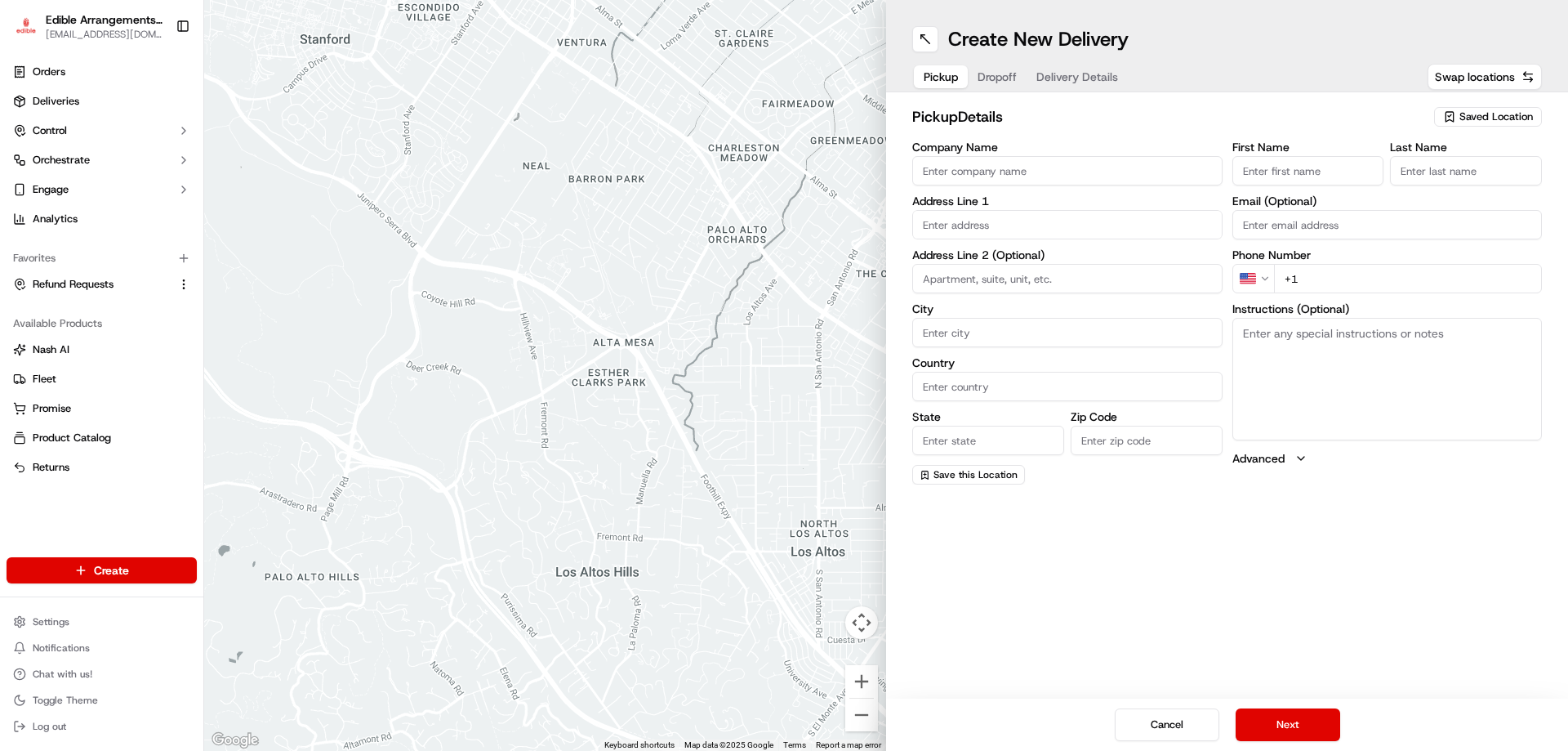
click at [1057, 169] on input "Company Name" at bounding box center [1067, 171] width 310 height 29
type input "edible arrangments"
click at [983, 227] on input "text" at bounding box center [1067, 224] width 310 height 29
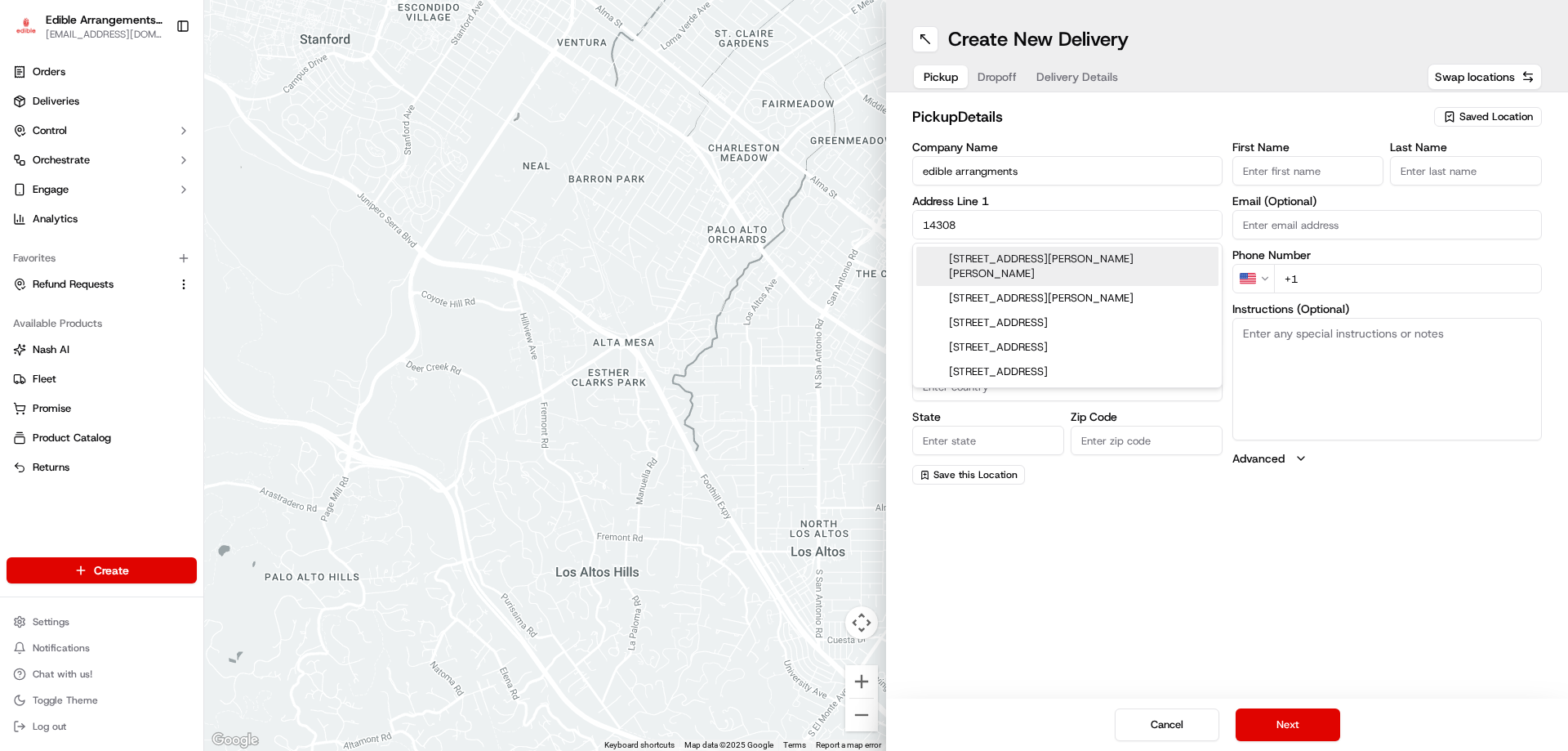
click at [992, 264] on div "[STREET_ADDRESS][PERSON_NAME][PERSON_NAME]" at bounding box center [1067, 266] width 302 height 39
type input "[STREET_ADDRESS][PERSON_NAME][PERSON_NAME]"
type input "[GEOGRAPHIC_DATA]"
type input "FL"
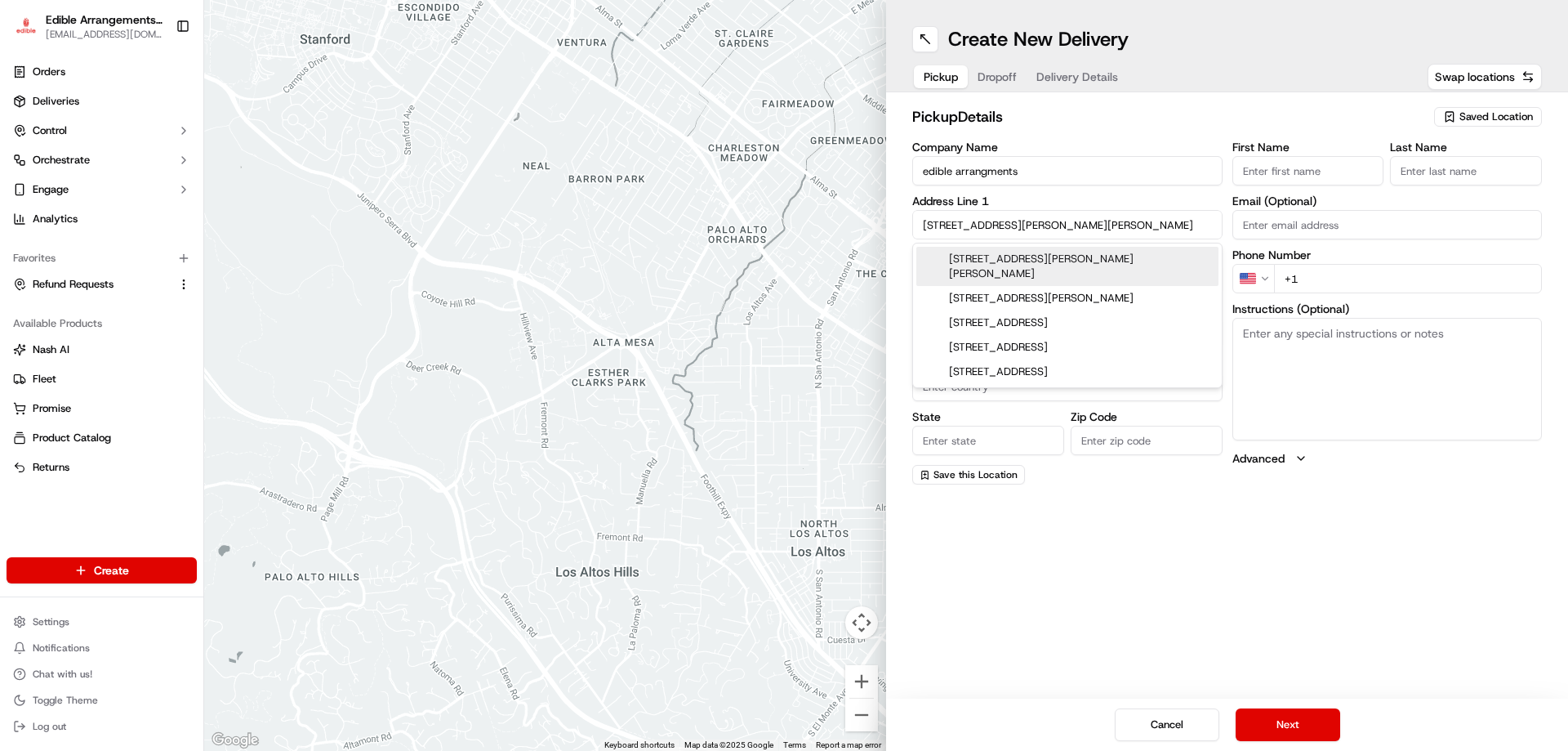
type input "33618"
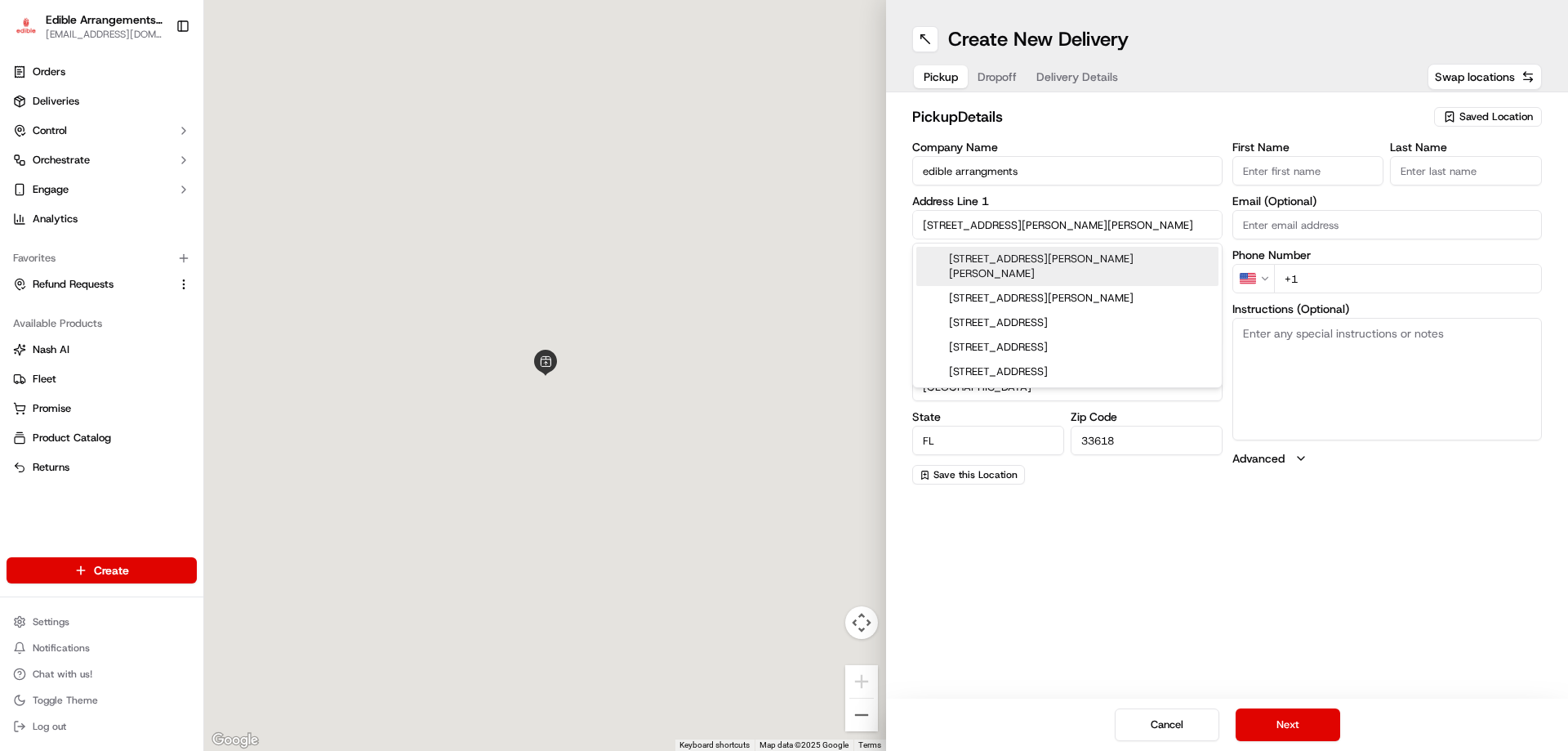
type input "[STREET_ADDRESS][PERSON_NAME][PERSON_NAME]"
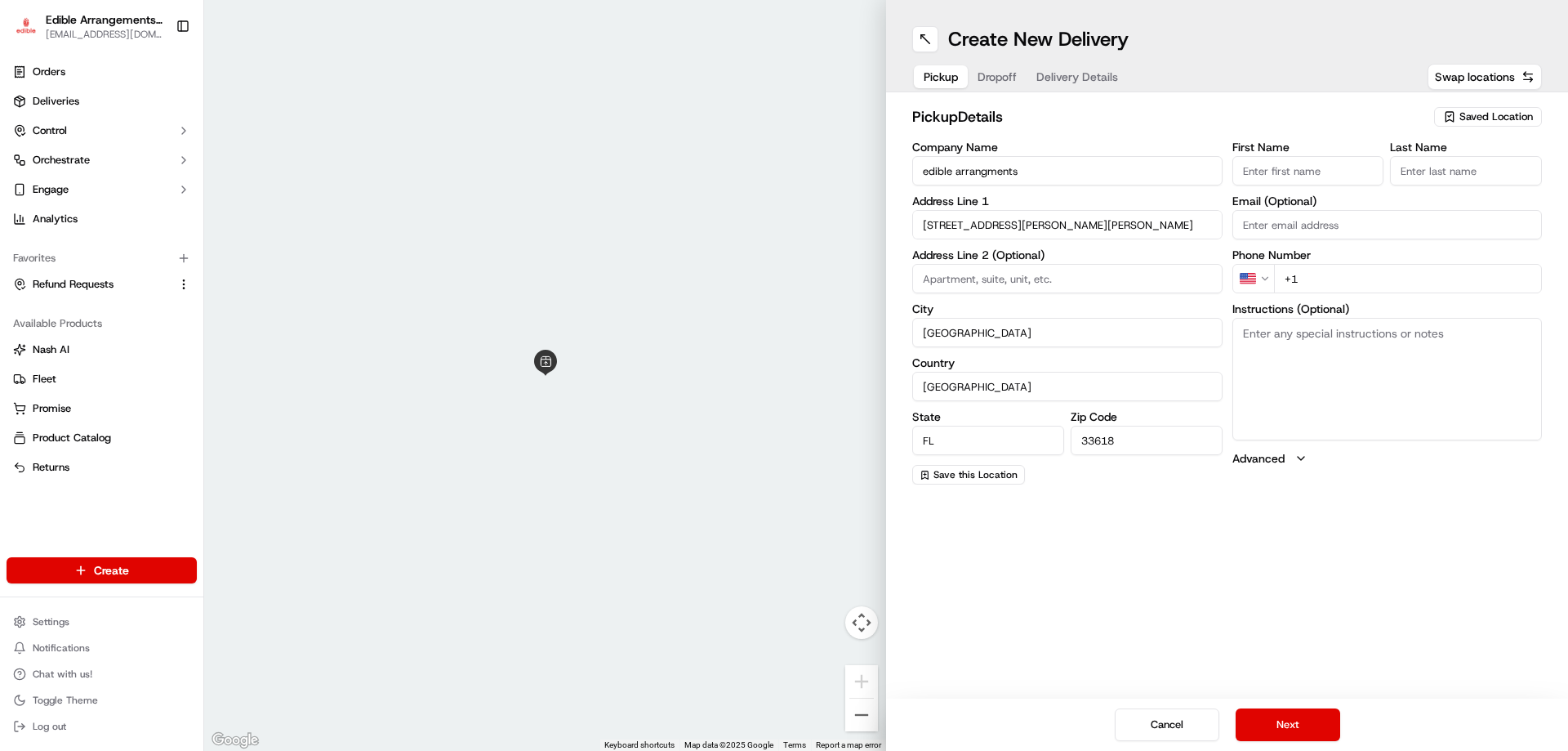
click at [1343, 278] on input "+1" at bounding box center [1408, 278] width 269 height 29
type input "[PHONE_NUMBER]"
click at [1300, 161] on input "First Name" at bounding box center [1308, 171] width 152 height 29
type input "[PERSON_NAME]"
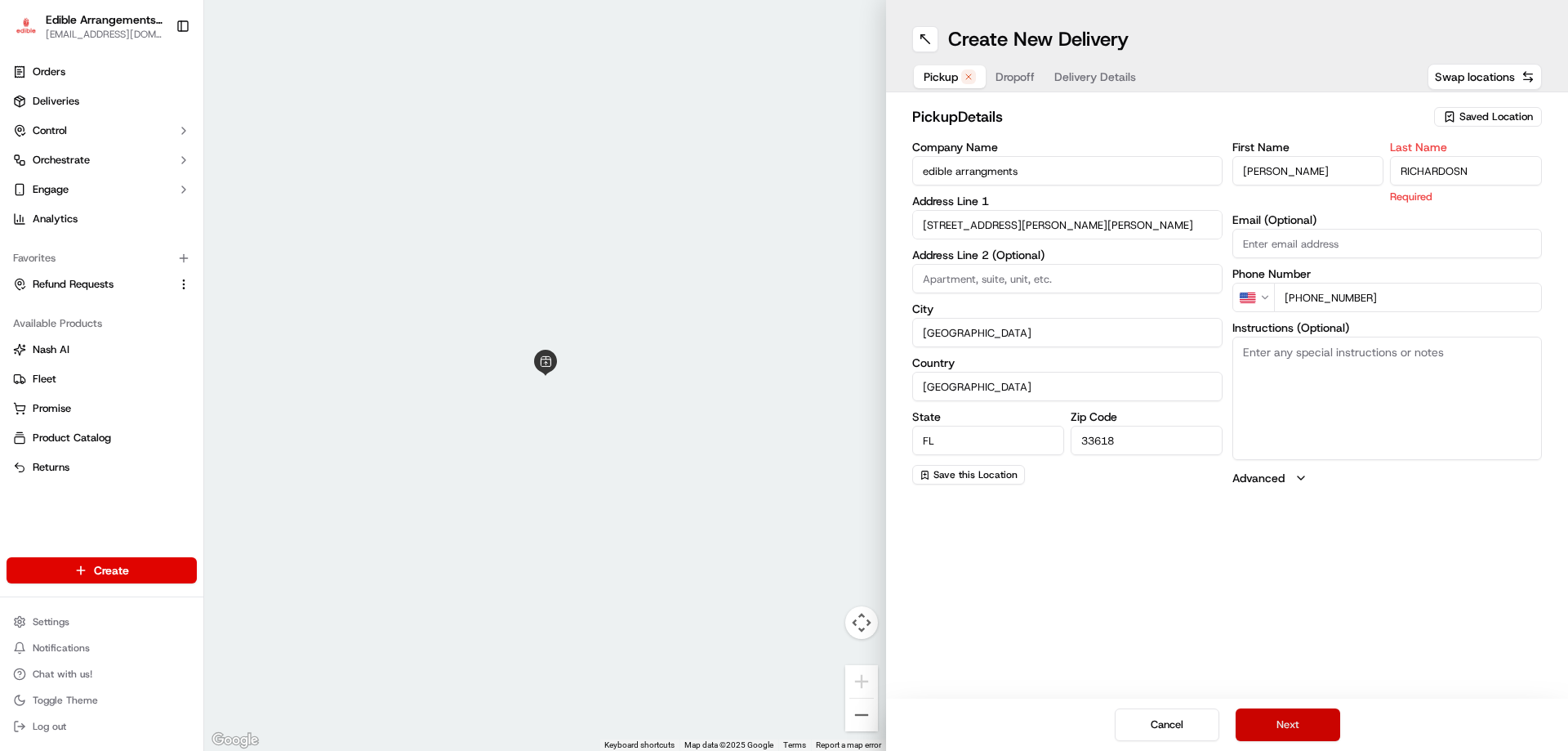
type input "RICHARDOSN"
click at [1293, 721] on button "Next" at bounding box center [1289, 725] width 105 height 33
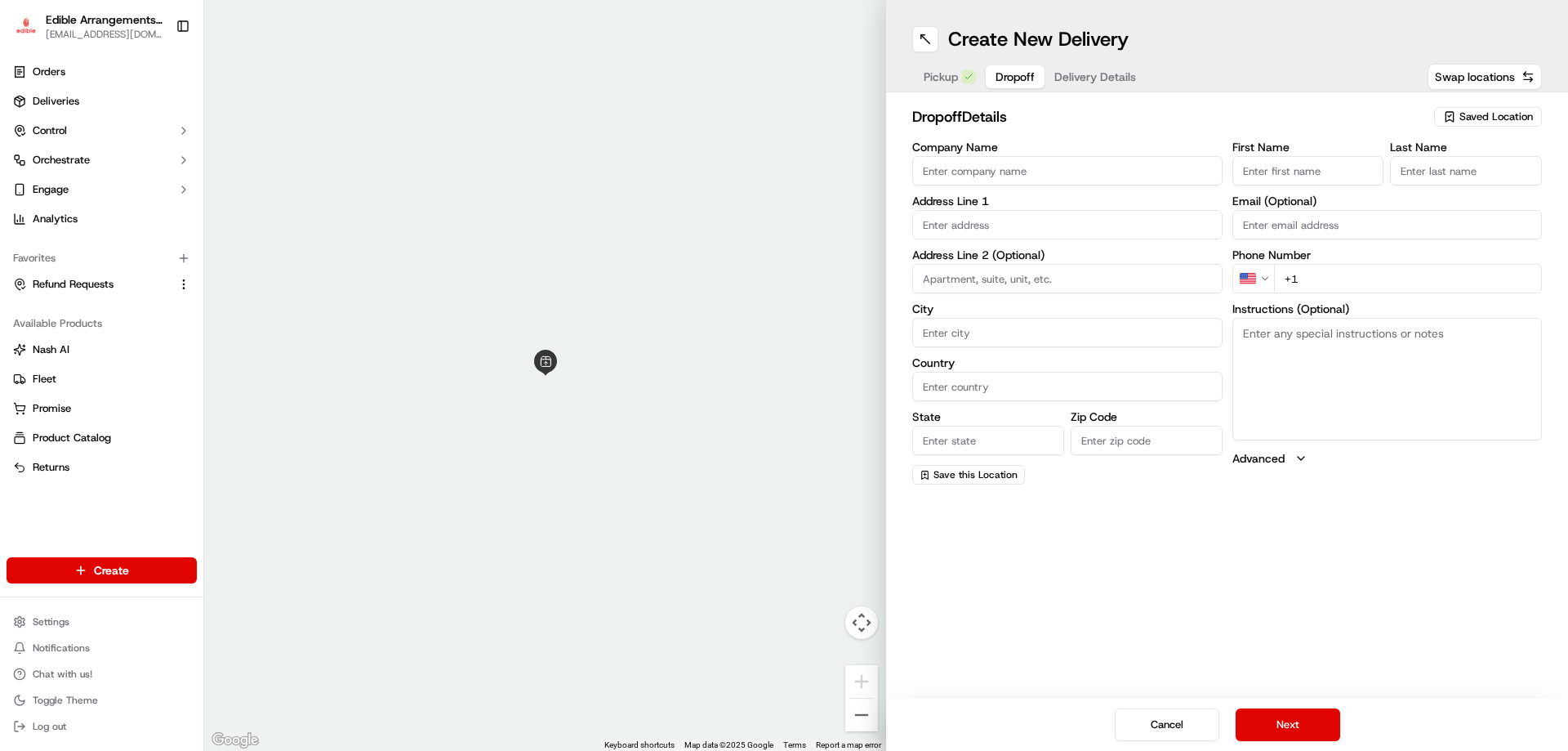
click at [950, 219] on input "text" at bounding box center [1067, 224] width 310 height 29
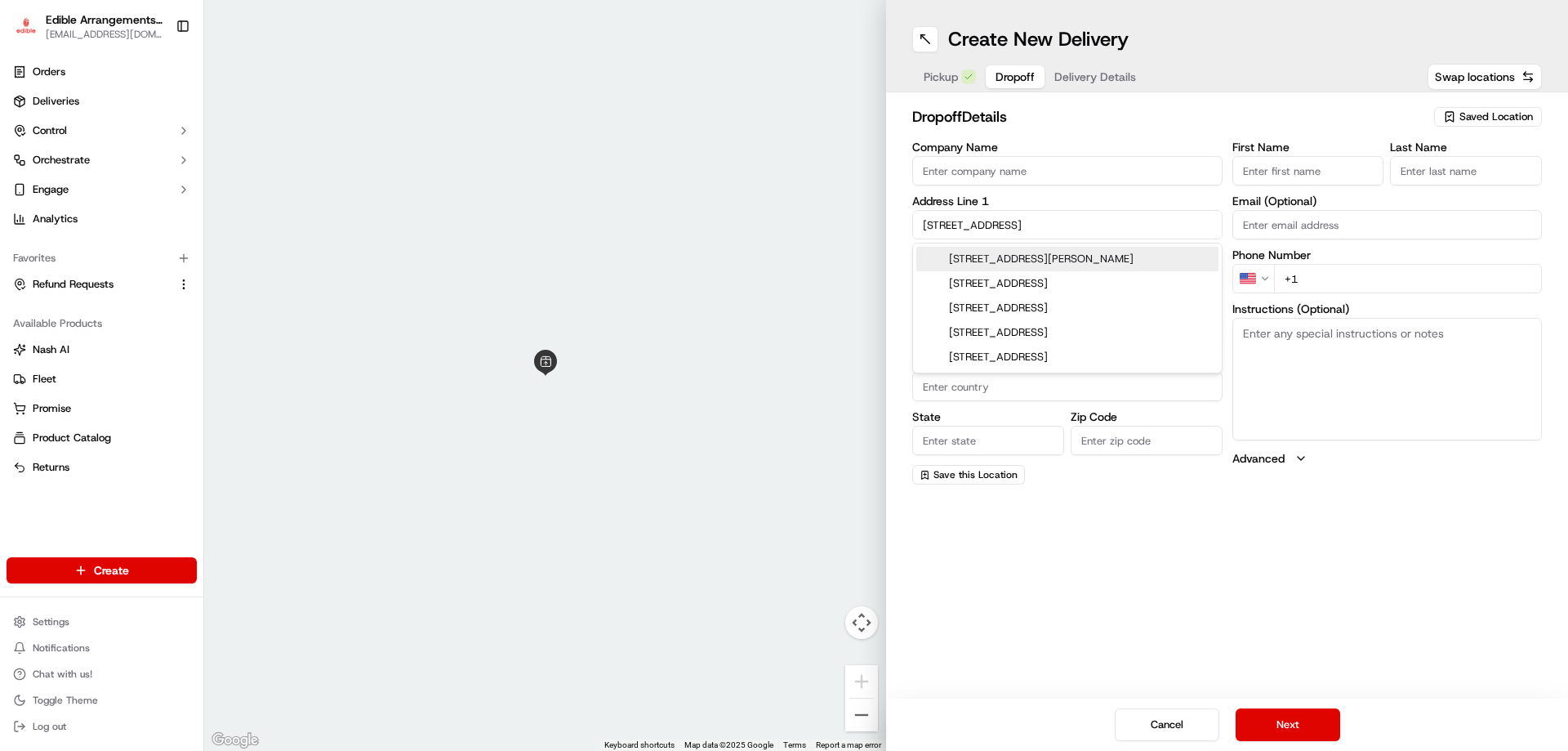
type input "[STREET_ADDRESS]"
click at [1065, 588] on div "Create New Delivery Pickup Dropoff Delivery Details Swap locations dropoff Deta…" at bounding box center [1226, 376] width 682 height 751
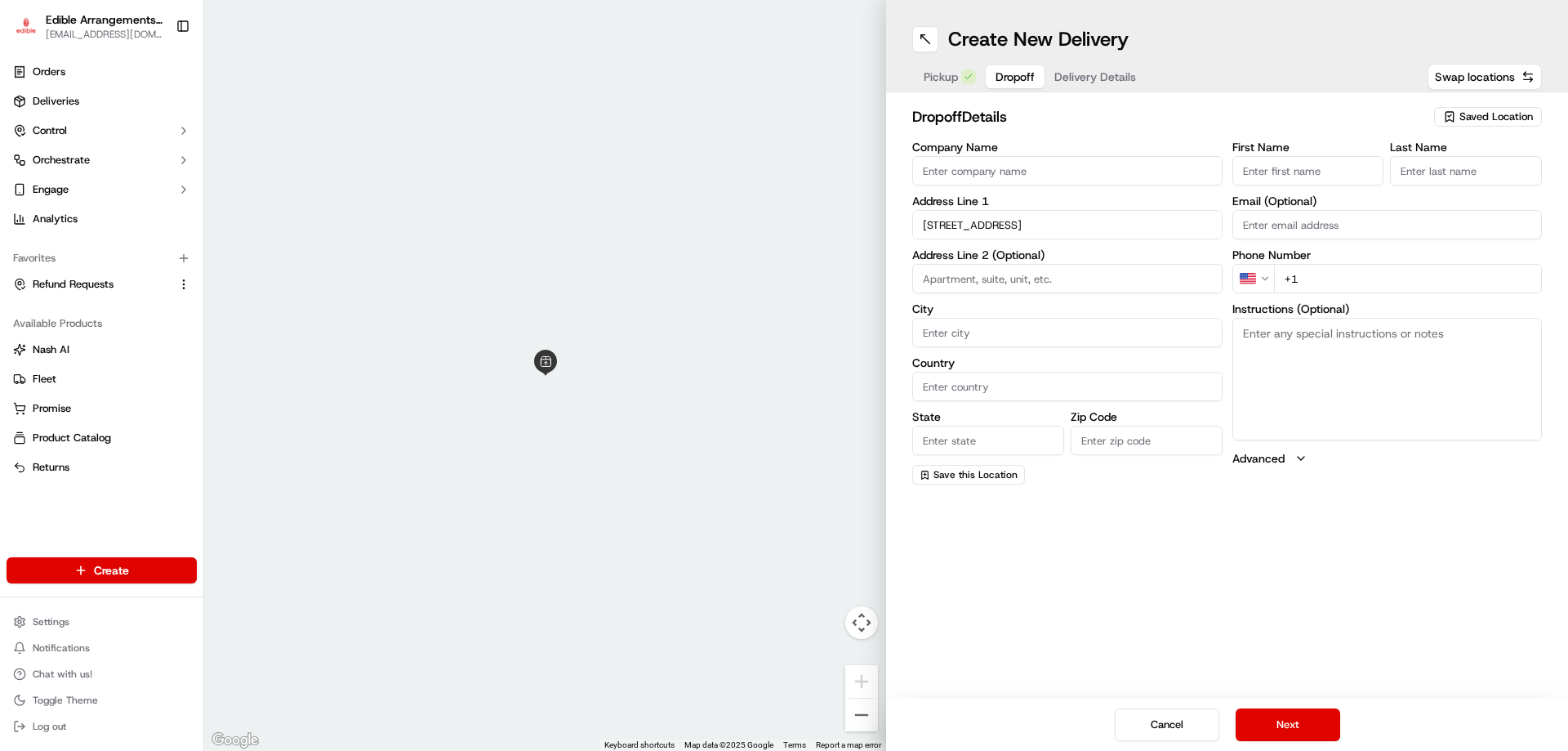
click at [962, 330] on input "City" at bounding box center [1067, 332] width 310 height 29
type input "[GEOGRAPHIC_DATA]"
type input "usa"
type input "fl"
type input "33713"
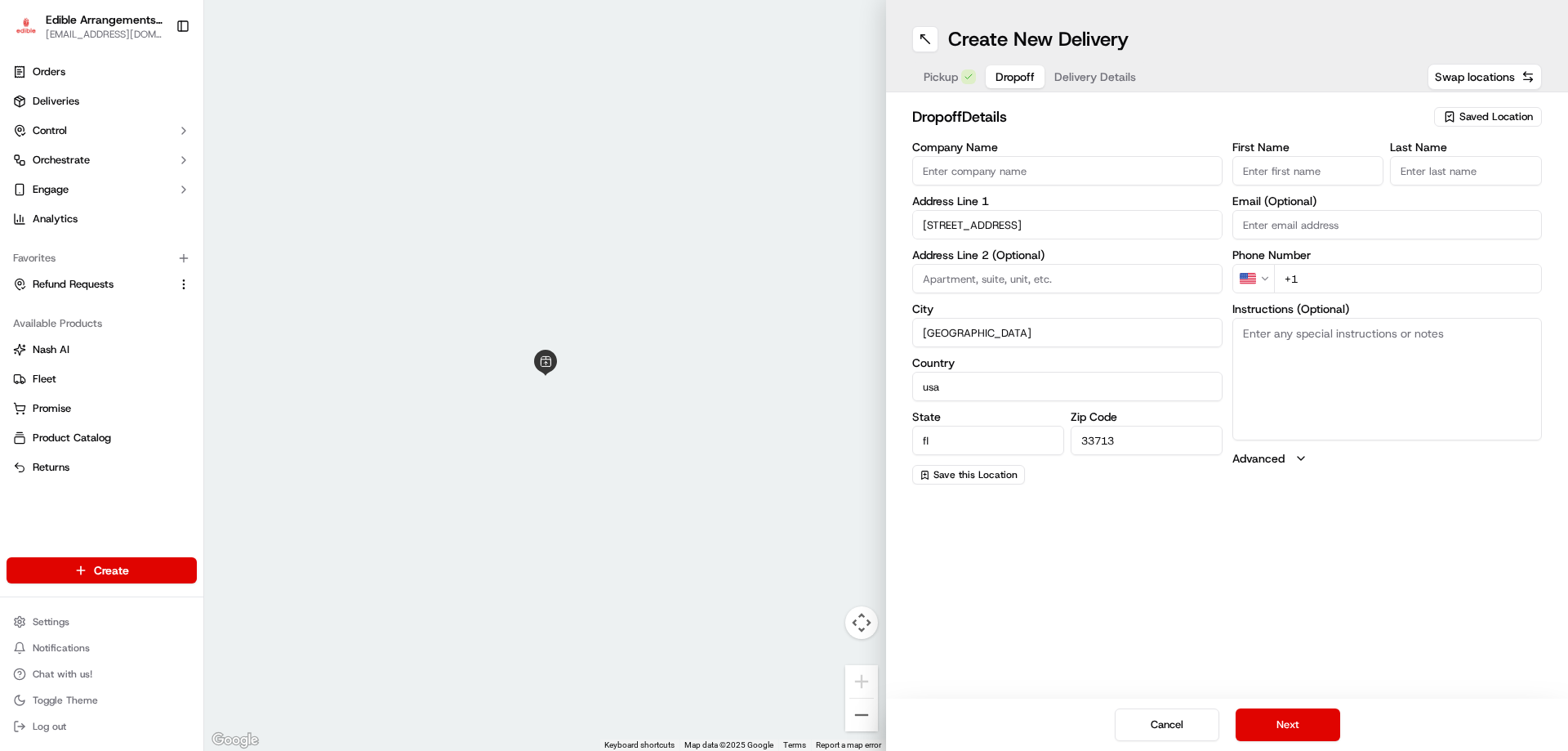
click at [1293, 177] on input "First Name" at bounding box center [1308, 171] width 152 height 29
type input "[PERSON_NAME]"
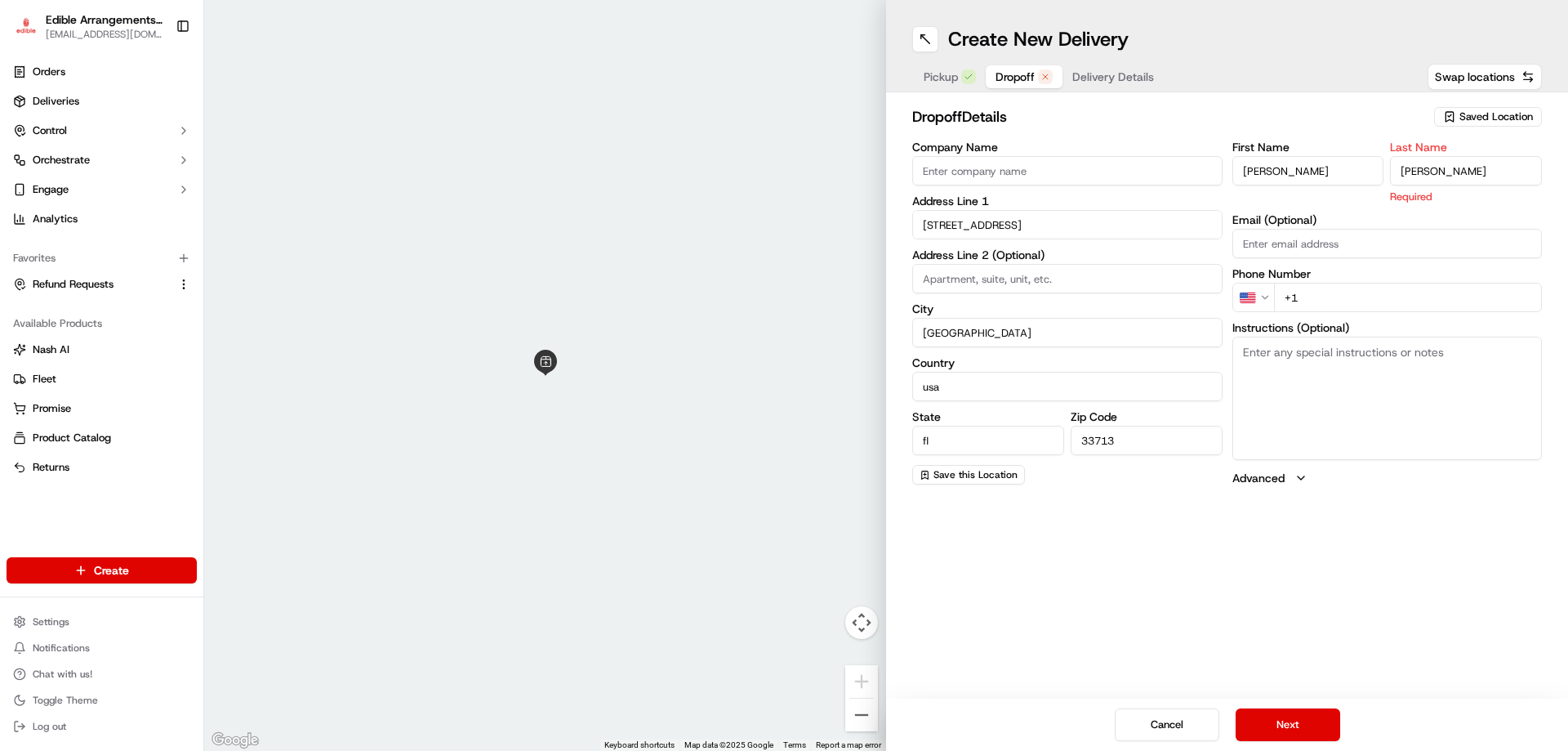
type input "[PERSON_NAME]"
click at [1313, 297] on div "First Name [PERSON_NAME] Last Name [PERSON_NAME] Required Email (Optional) Phon…" at bounding box center [1388, 313] width 310 height 344
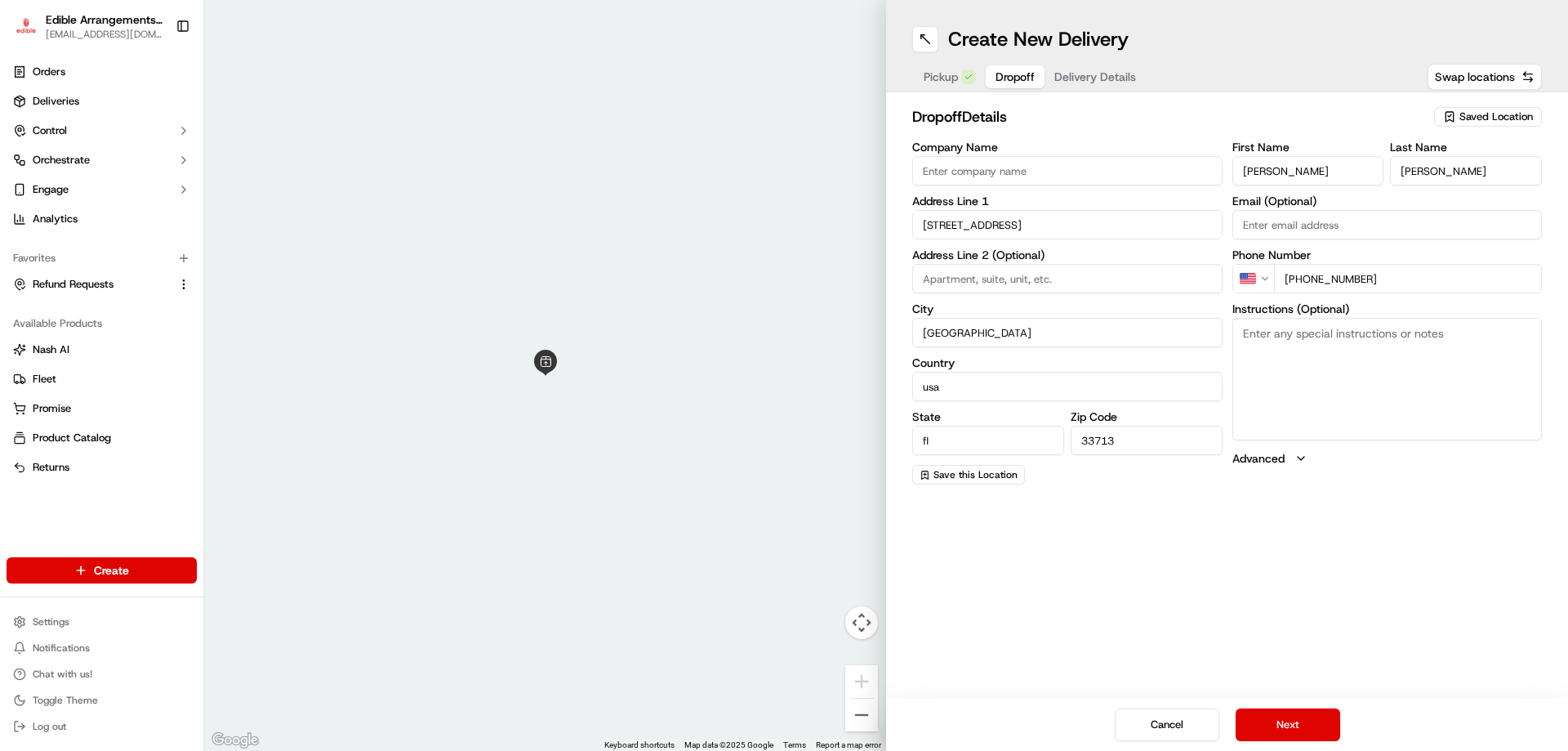
type input "[PHONE_NUMBER]"
click at [1306, 461] on icon "button" at bounding box center [1300, 458] width 13 height 13
click at [1320, 355] on textarea "Instructions (Optional)" at bounding box center [1388, 378] width 310 height 122
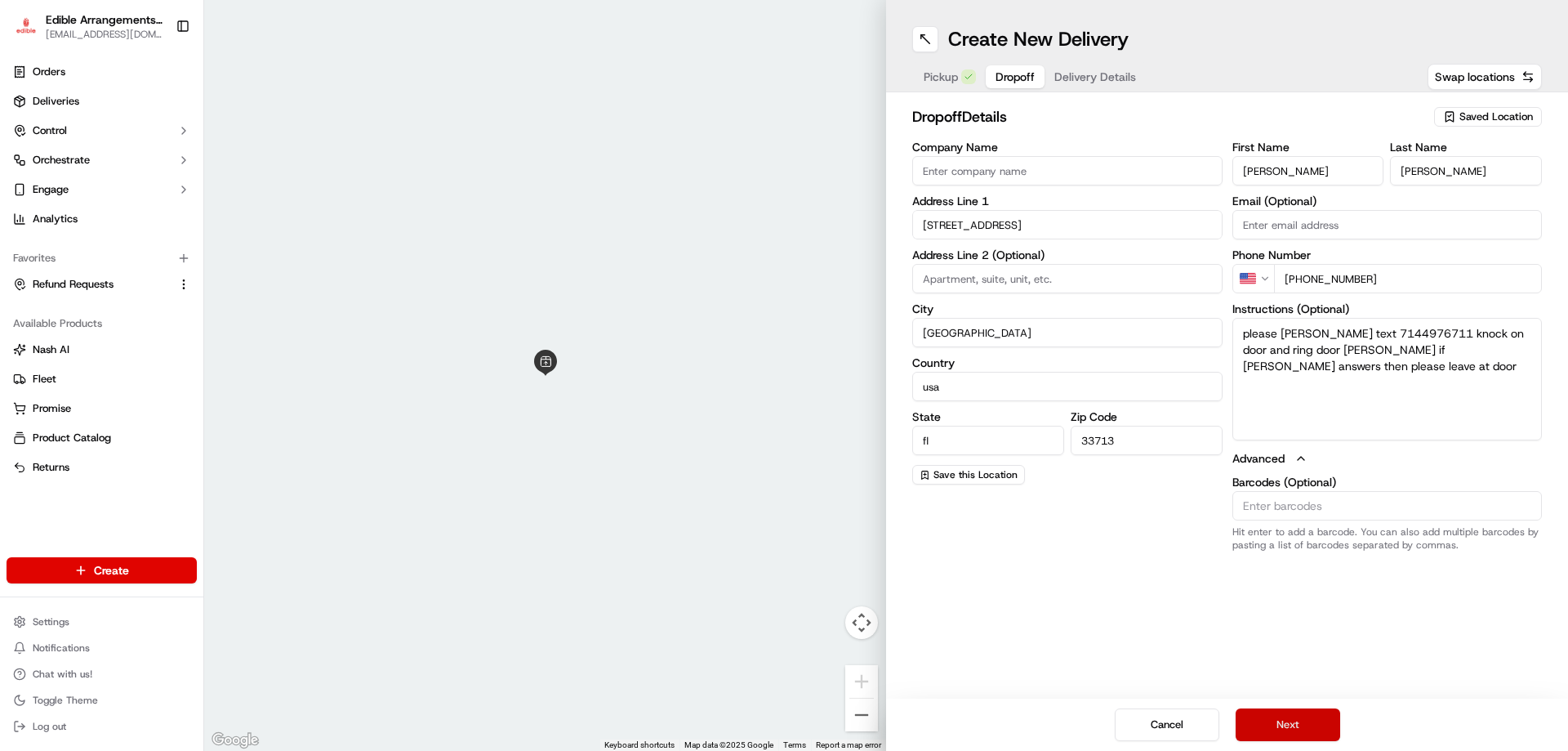
type textarea "please [PERSON_NAME] text 7144976711 knock on door and ring door [PERSON_NAME] …"
click at [1317, 723] on button "Next" at bounding box center [1289, 725] width 105 height 33
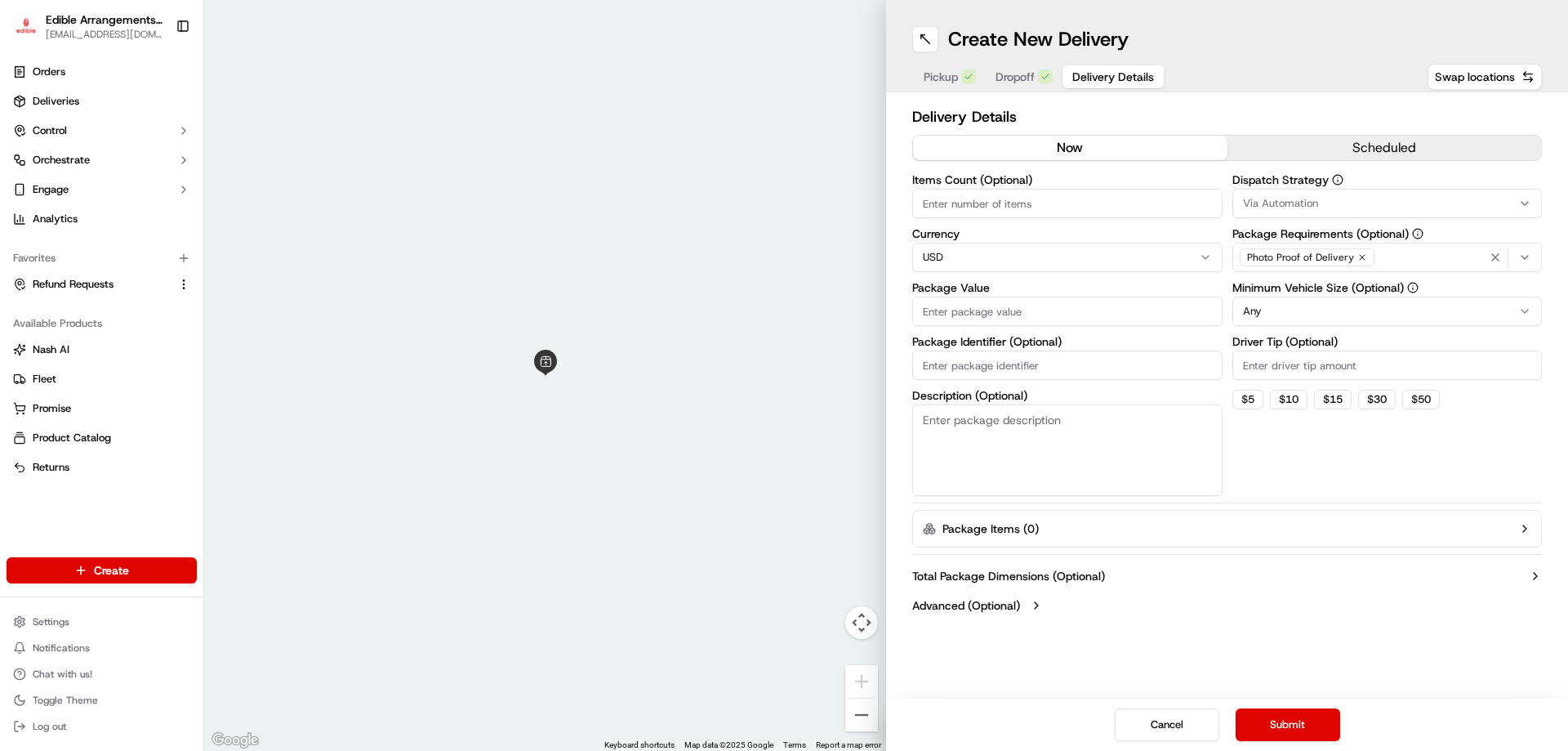
click at [1006, 203] on input "Items Count (Optional)" at bounding box center [1067, 203] width 310 height 29
type input "1"
click at [978, 313] on input "Package Value" at bounding box center [1067, 311] width 310 height 29
type input "115.54"
click at [1286, 721] on button "Submit" at bounding box center [1289, 725] width 105 height 33
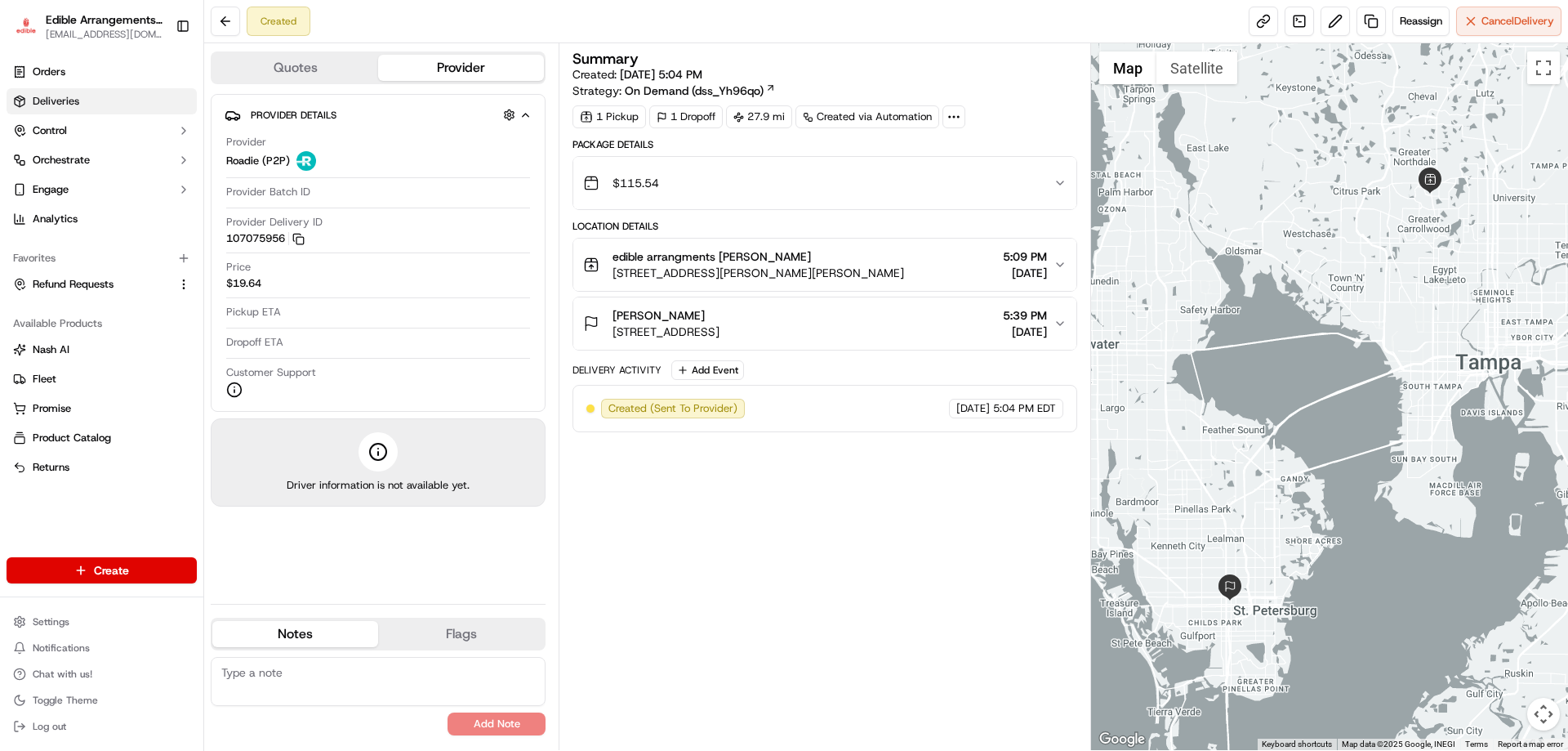
click at [69, 95] on span "Deliveries" at bounding box center [56, 101] width 47 height 15
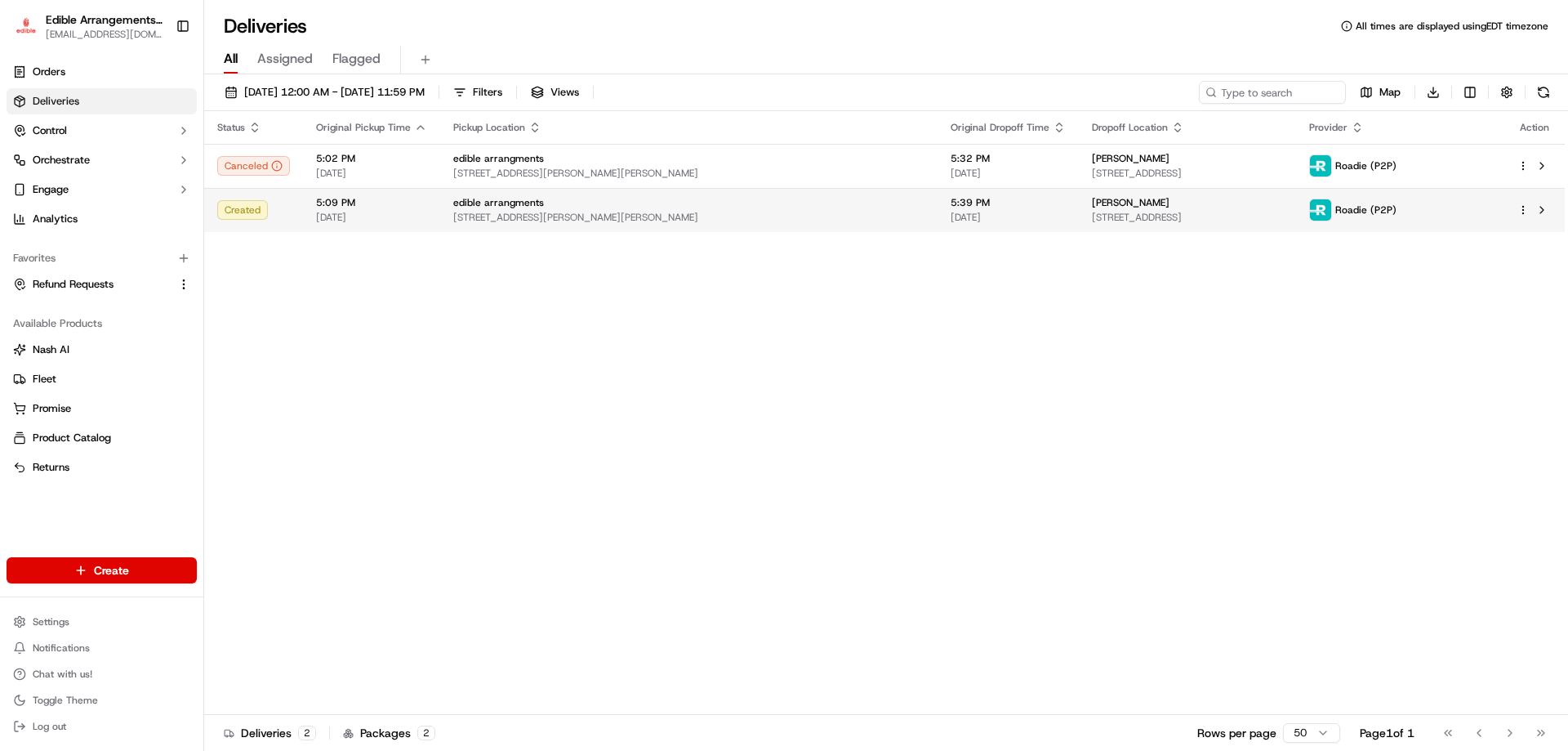
click at [1523, 211] on html "Edible Arrangements - [PERSON_NAME][GEOGRAPHIC_DATA] [EMAIL_ADDRESS][DOMAIN_NAM…" at bounding box center [784, 376] width 1568 height 751
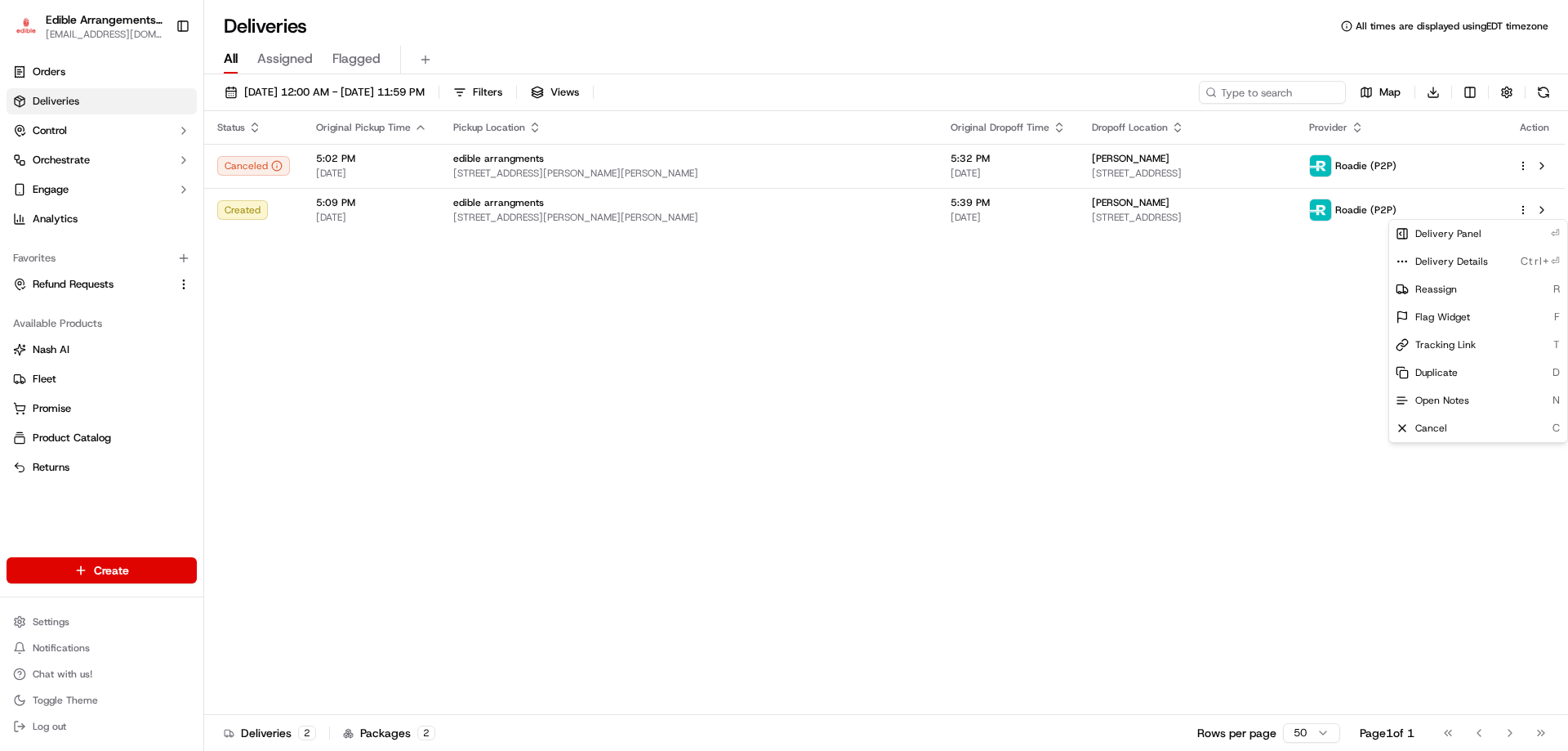
click at [1127, 215] on html "Edible Arrangements - [PERSON_NAME][GEOGRAPHIC_DATA] [EMAIL_ADDRESS][DOMAIN_NAM…" at bounding box center [784, 376] width 1568 height 751
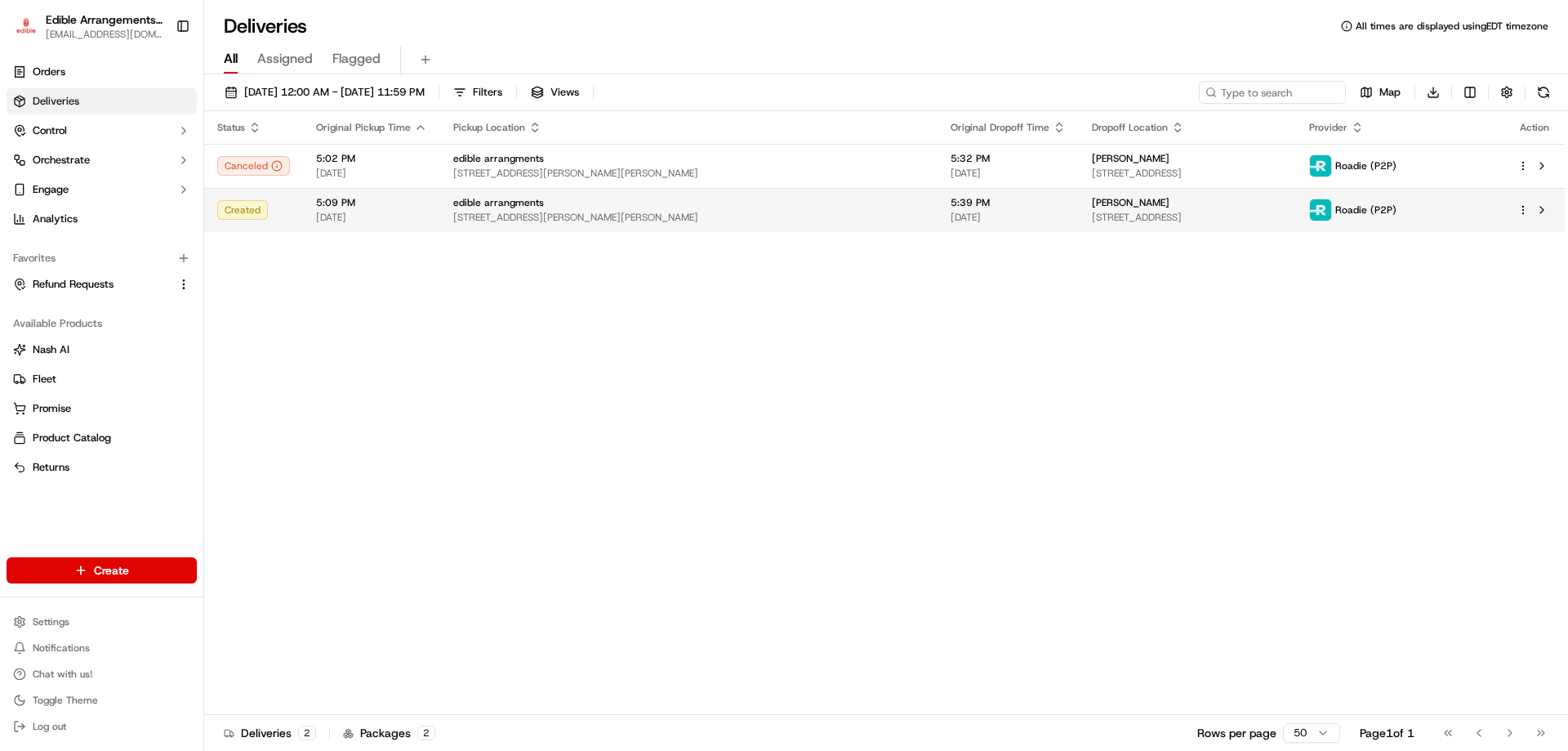
click at [1119, 212] on span "[STREET_ADDRESS]" at bounding box center [1188, 216] width 191 height 13
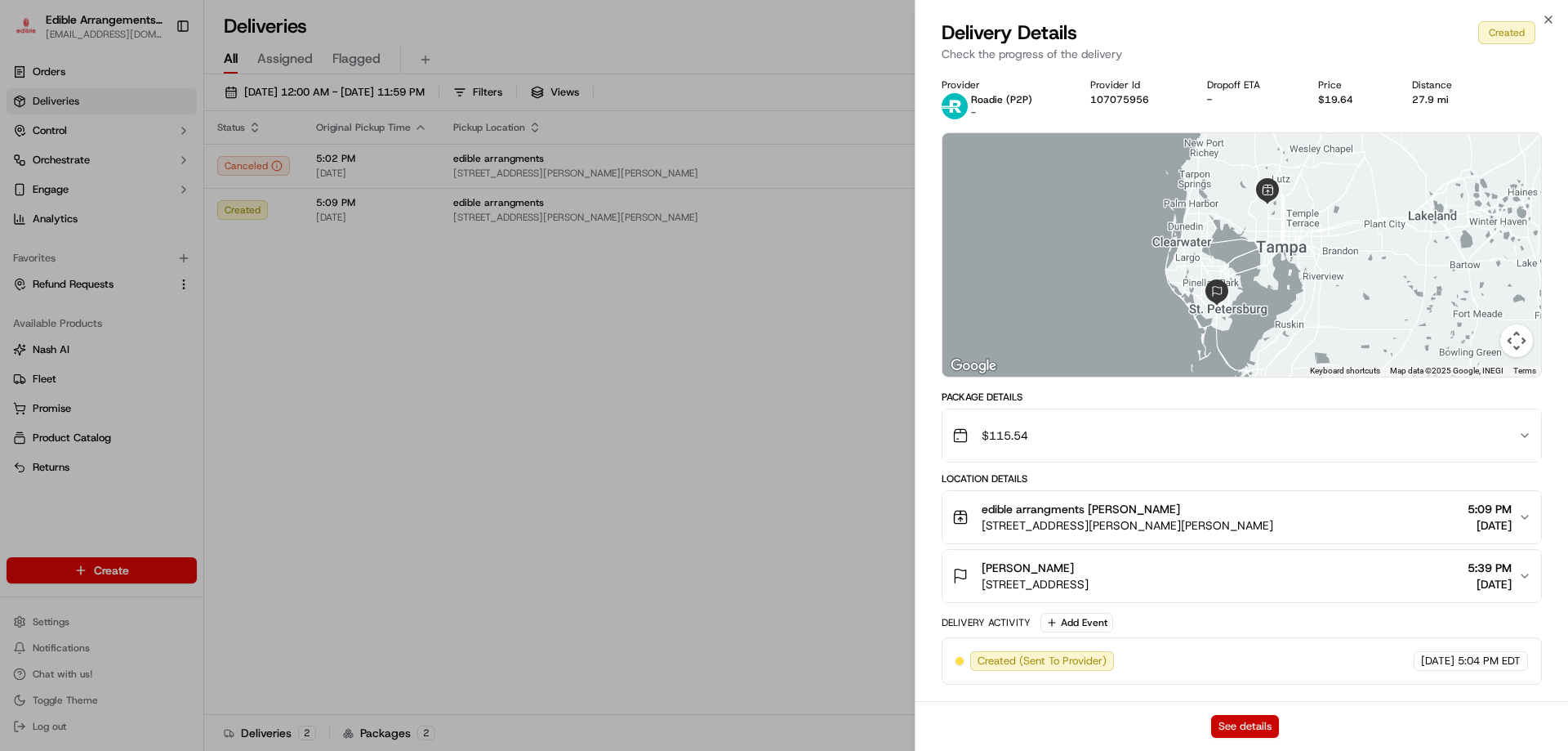
click at [1243, 719] on button "See details" at bounding box center [1245, 727] width 68 height 23
